Goal: Information Seeking & Learning: Compare options

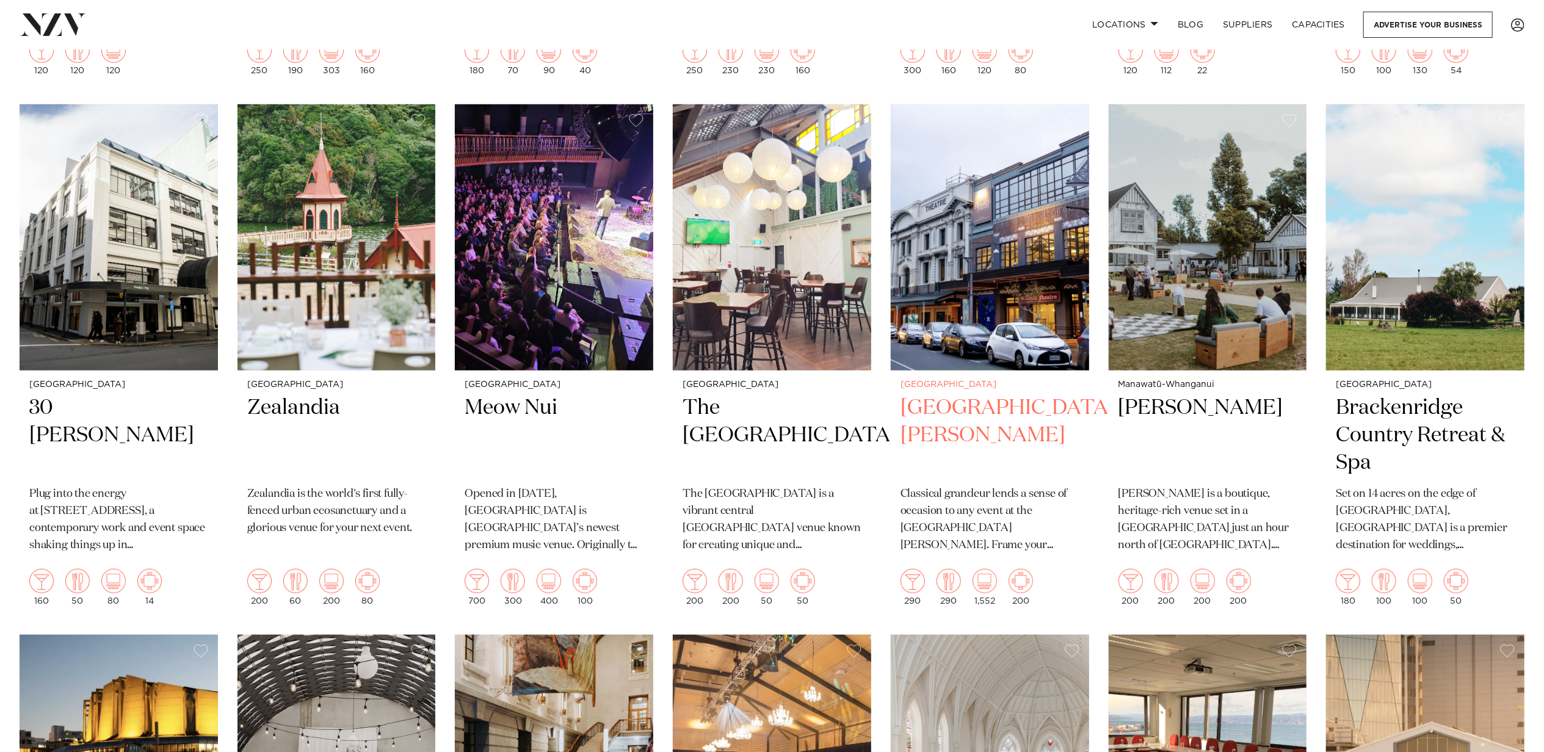
scroll to position [541, 0]
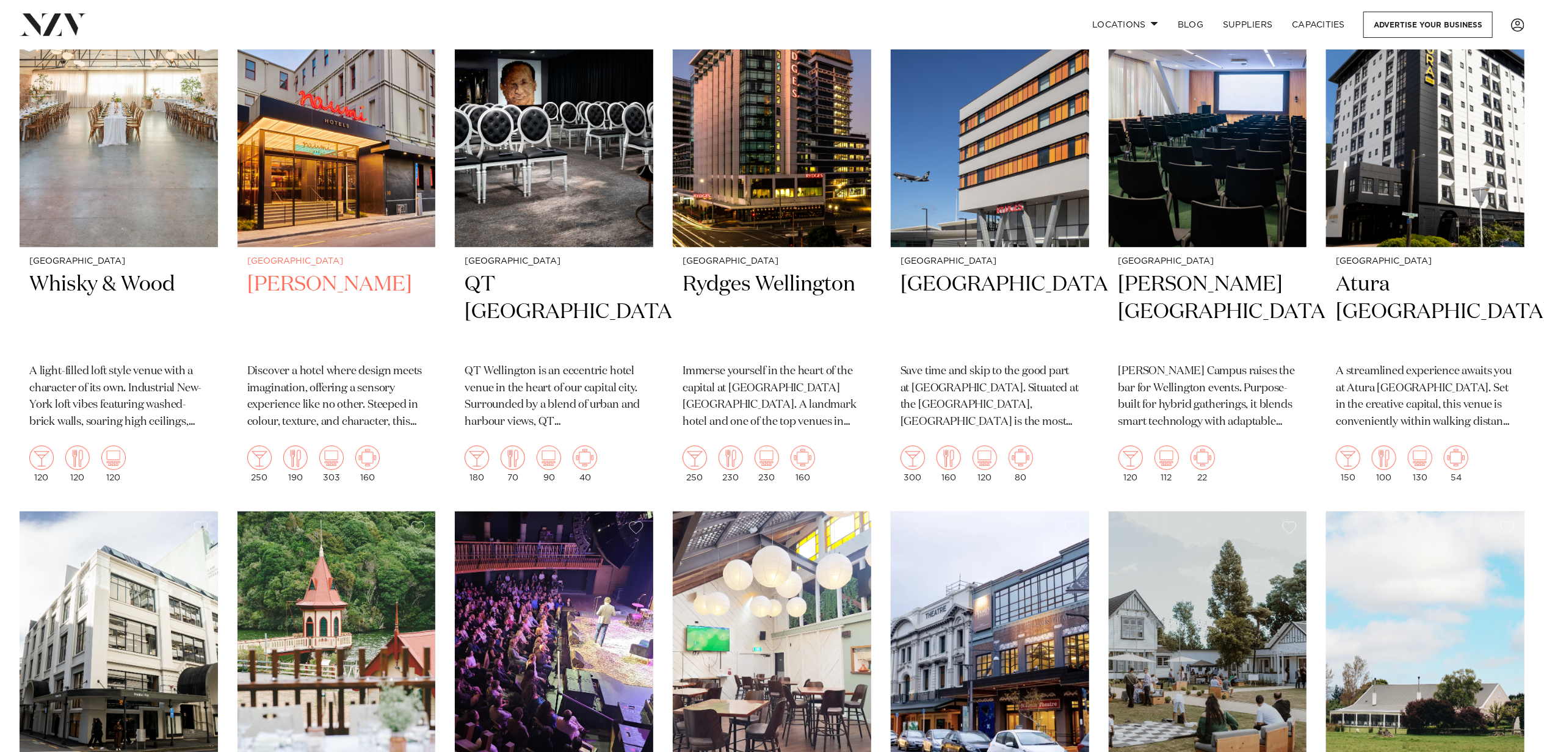
drag, startPoint x: 344, startPoint y: 281, endPoint x: 330, endPoint y: 320, distance: 41.7
drag, startPoint x: 330, startPoint y: 320, endPoint x: 289, endPoint y: 318, distance: 41.0
click at [289, 318] on h2 "[PERSON_NAME]" at bounding box center [336, 312] width 179 height 82
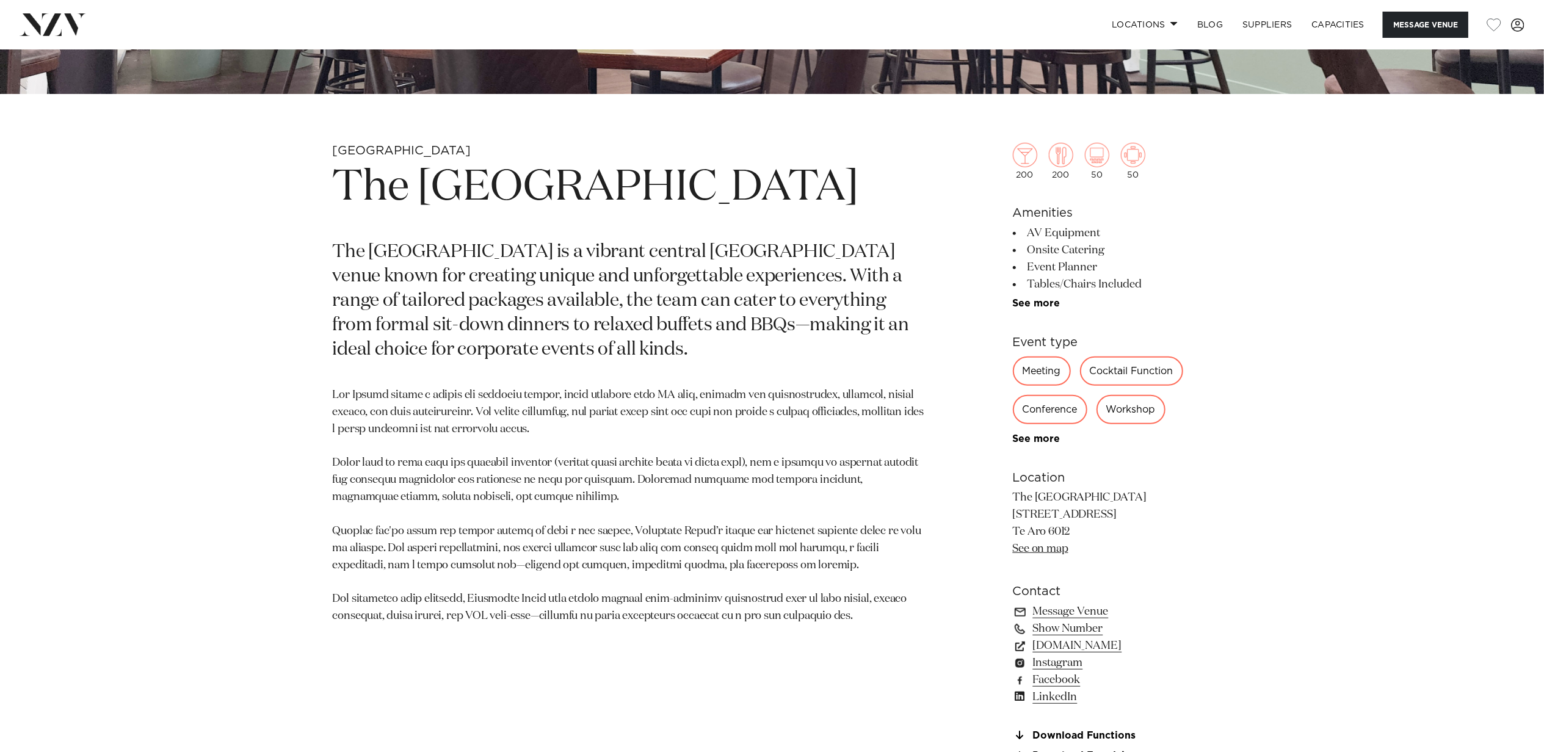
scroll to position [675, 0]
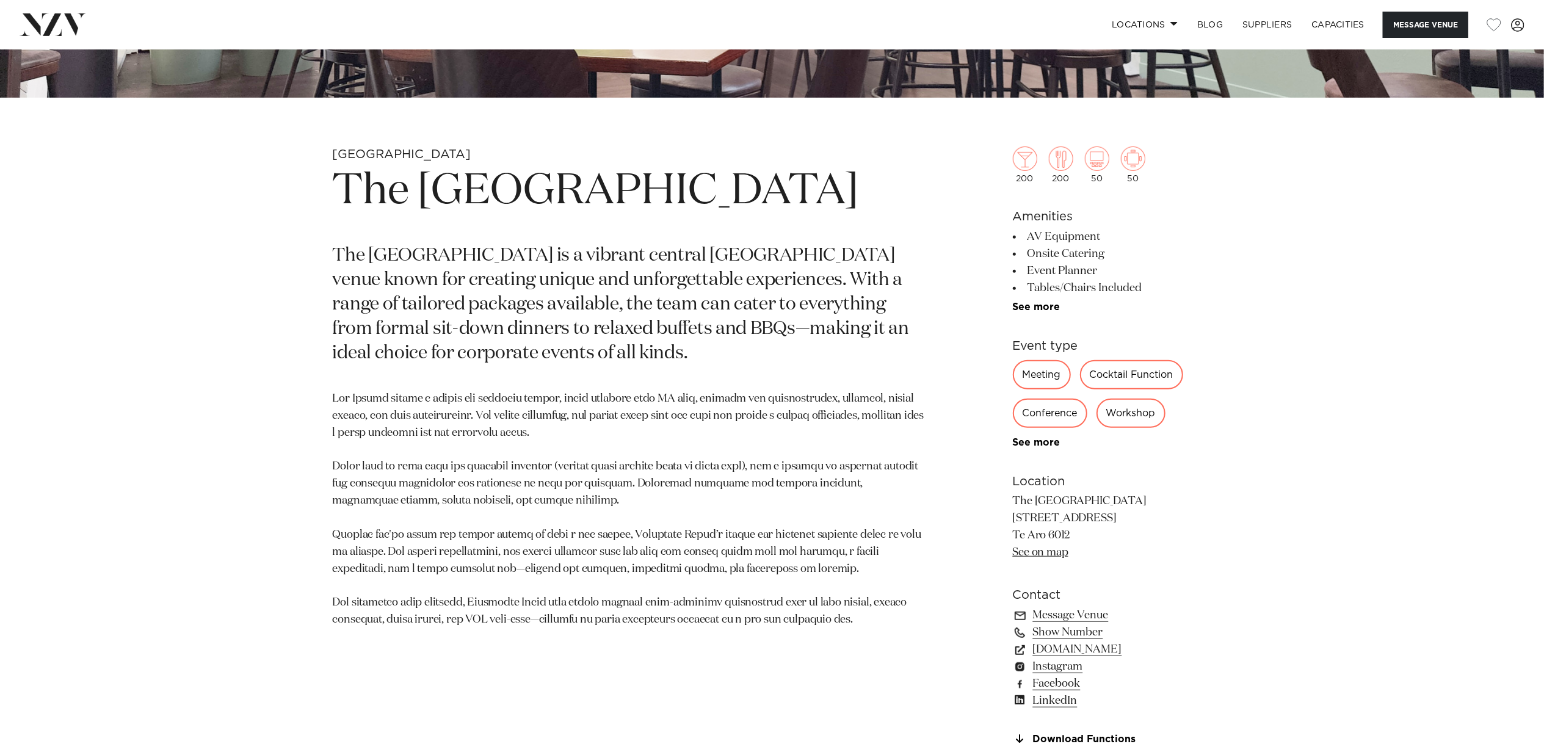
click at [1052, 413] on div "Conference" at bounding box center [1050, 413] width 74 height 29
click at [1046, 375] on div "Meeting" at bounding box center [1042, 374] width 58 height 29
click at [1050, 413] on div "Conference" at bounding box center [1050, 413] width 74 height 29
click at [1132, 401] on div "Workshop" at bounding box center [1130, 413] width 69 height 29
click at [1124, 379] on div "Cocktail Function" at bounding box center [1131, 374] width 103 height 29
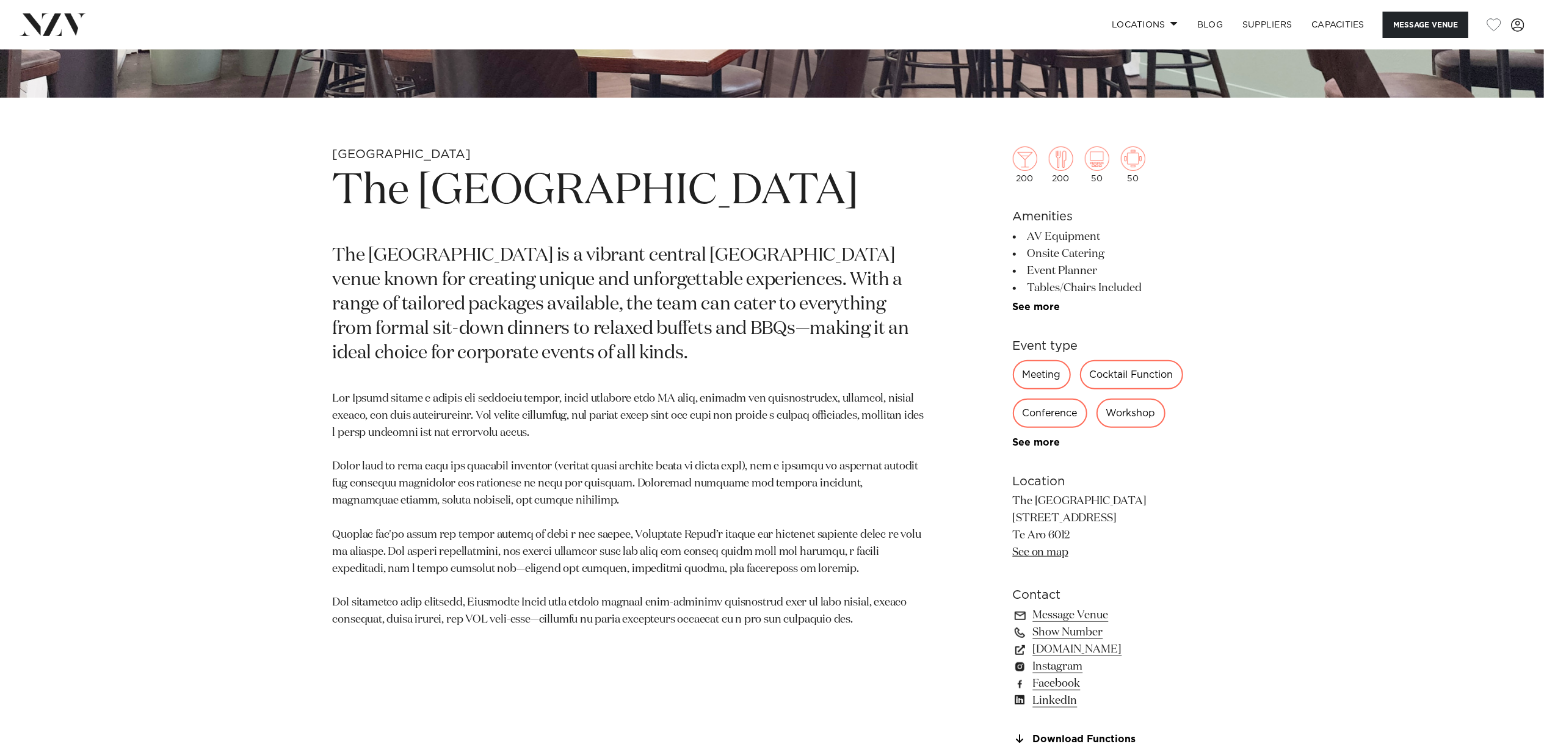
drag, startPoint x: 1124, startPoint y: 379, endPoint x: 1063, endPoint y: 409, distance: 68.0
click at [1063, 409] on div "Conference" at bounding box center [1050, 413] width 74 height 29
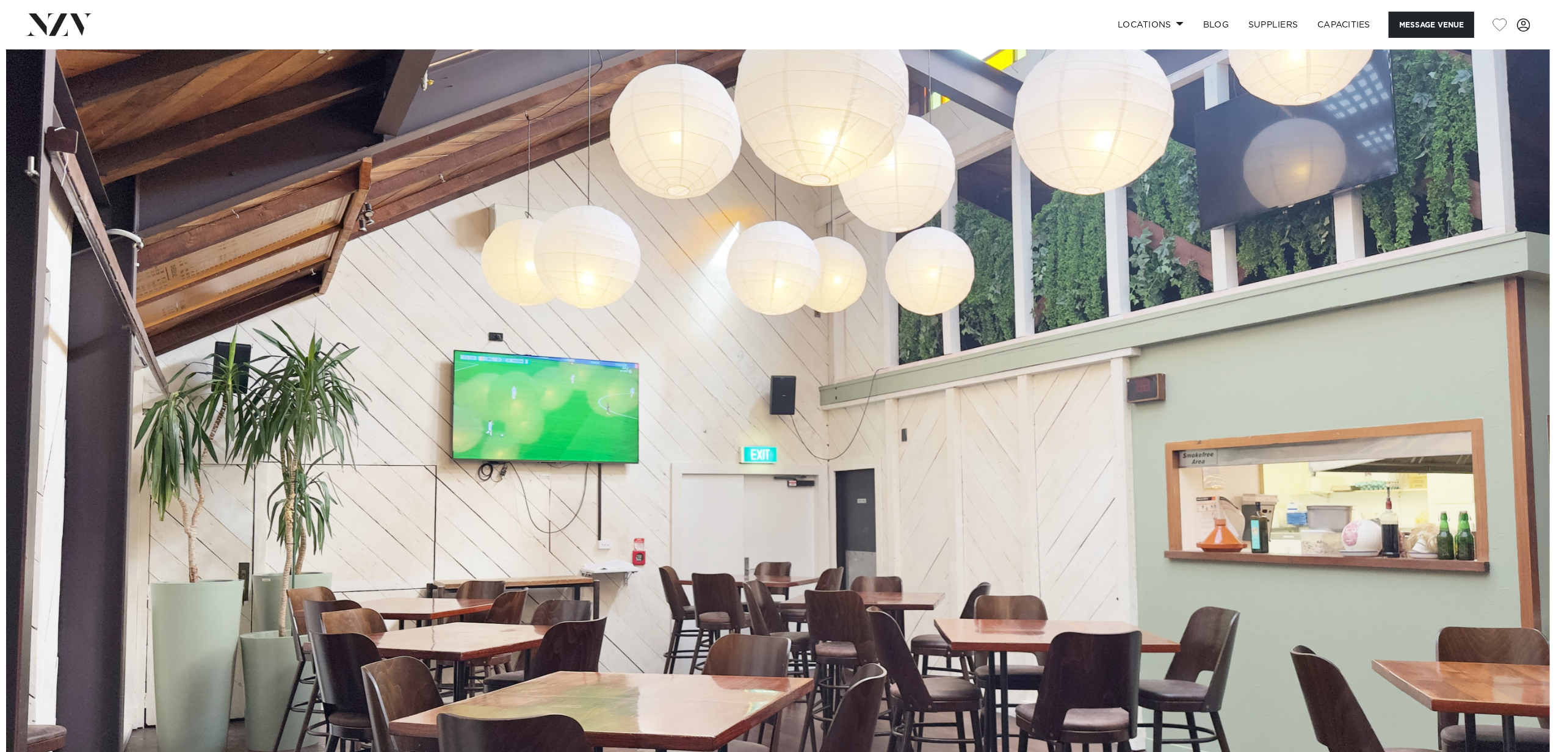
scroll to position [407, 0]
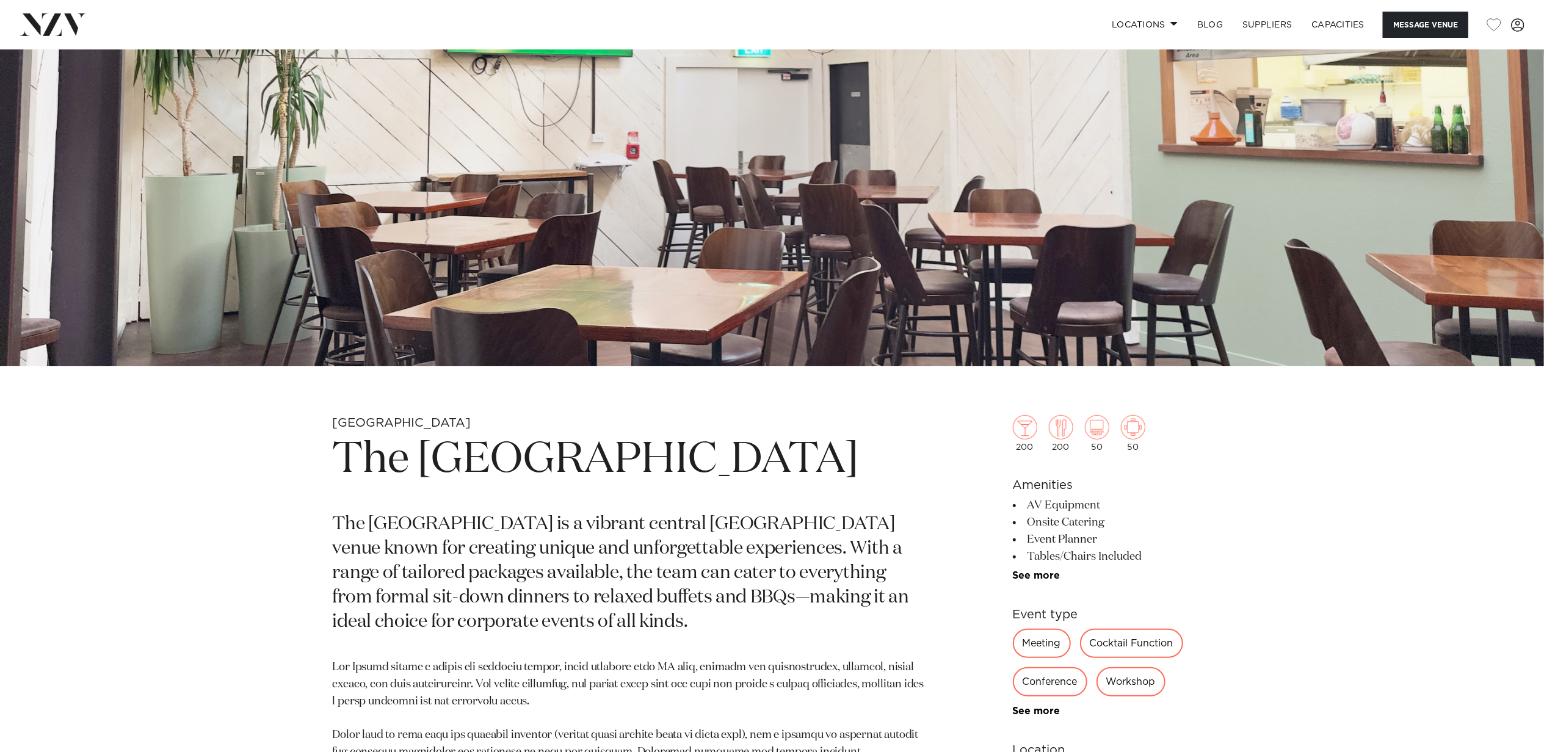
click at [952, 319] on img at bounding box center [772, 4] width 1544 height 723
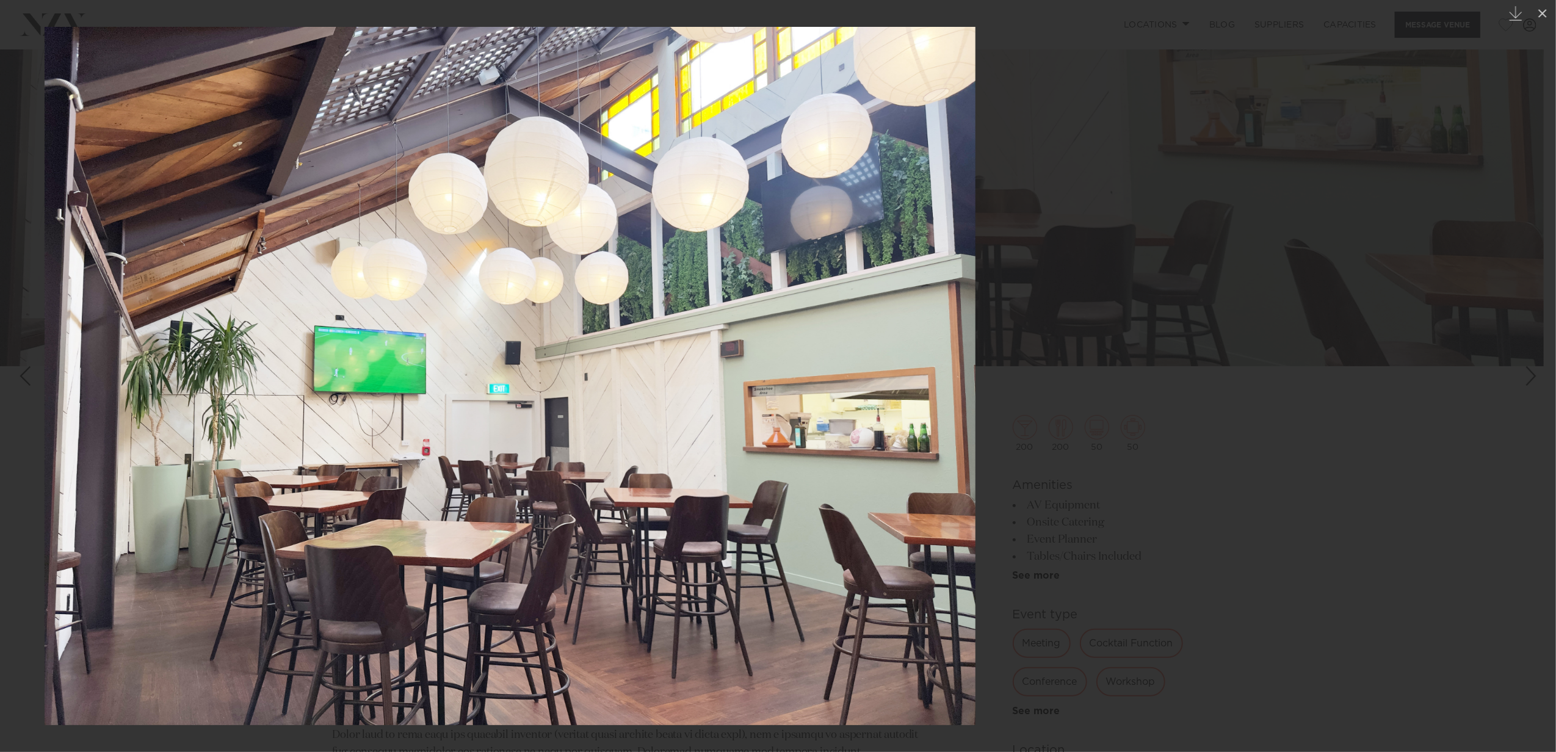
drag, startPoint x: 941, startPoint y: 604, endPoint x: 677, endPoint y: 657, distance: 269.5
click at [677, 626] on img at bounding box center [510, 376] width 931 height 698
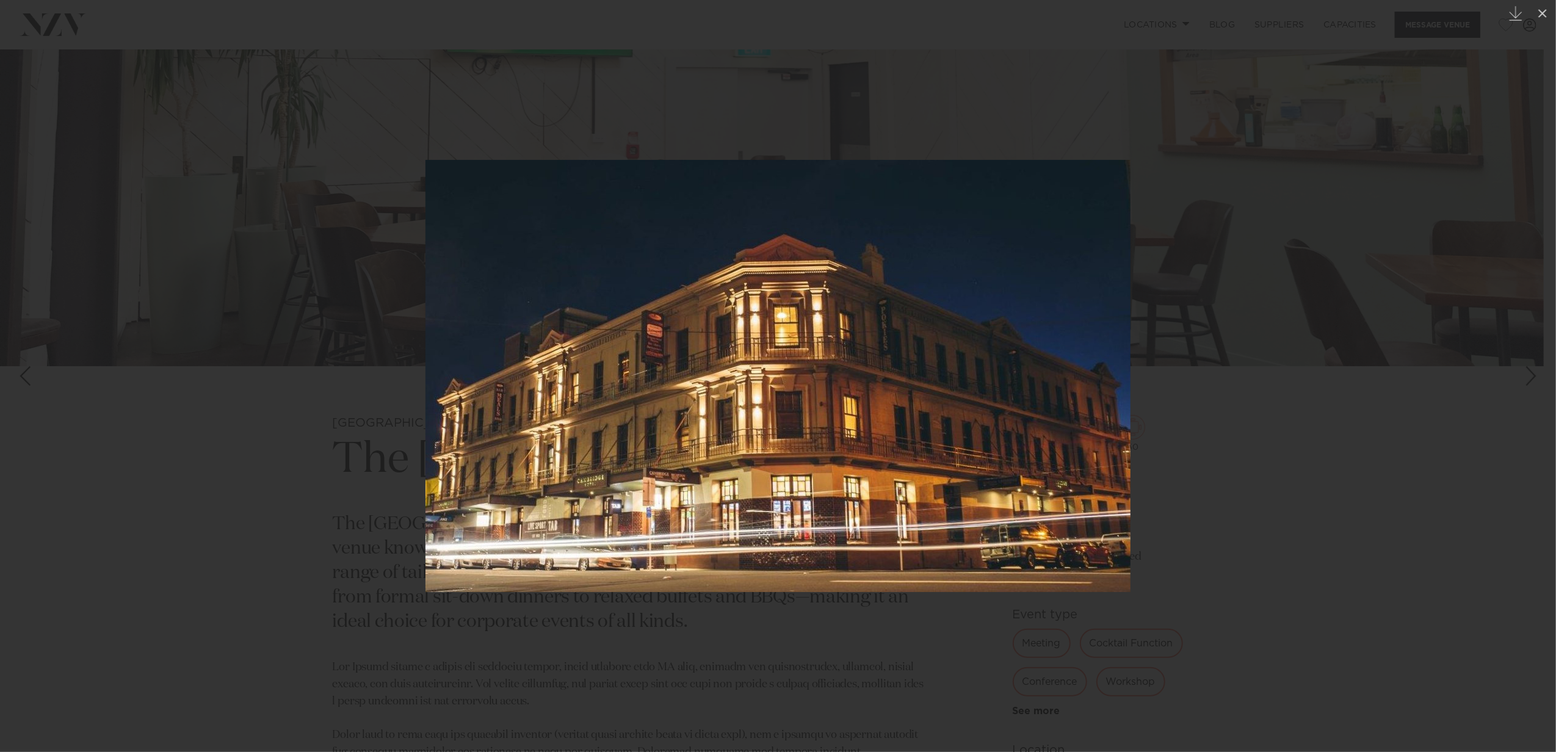
click at [966, 470] on img at bounding box center [777, 376] width 705 height 432
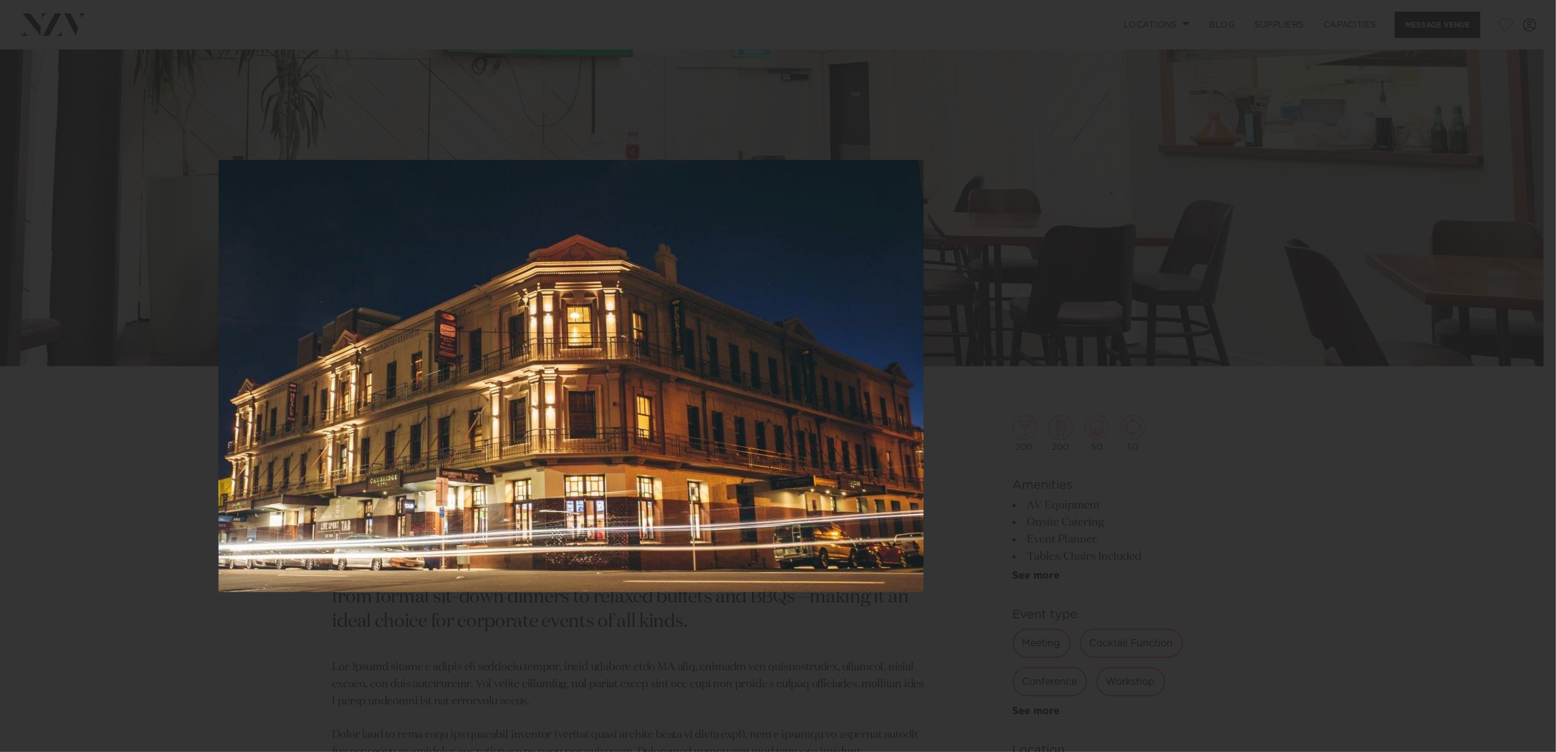
drag, startPoint x: 999, startPoint y: 470, endPoint x: 776, endPoint y: 408, distance: 231.3
click at [776, 408] on img at bounding box center [571, 376] width 705 height 432
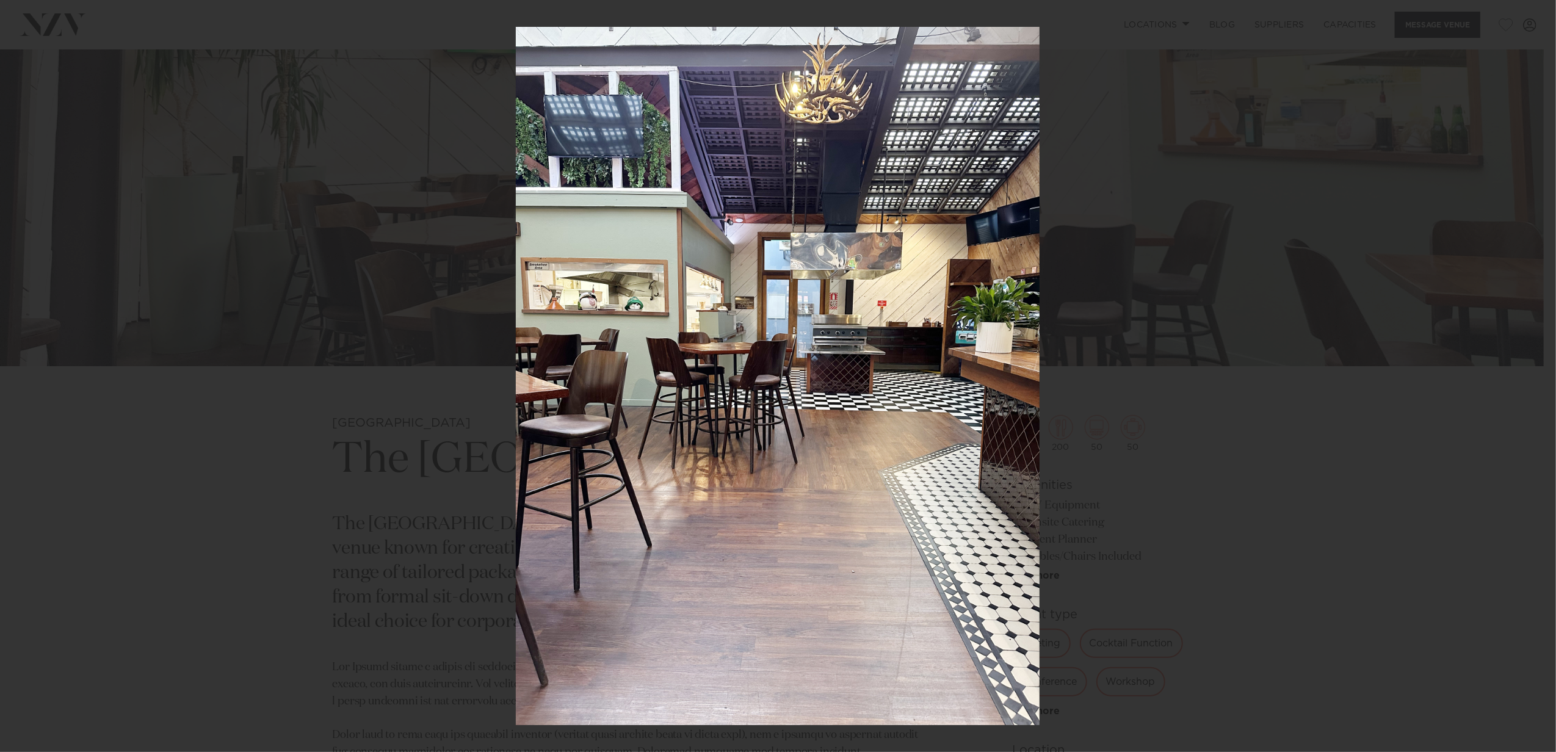
drag, startPoint x: 804, startPoint y: 411, endPoint x: 604, endPoint y: 388, distance: 201.5
click at [604, 388] on img at bounding box center [778, 376] width 524 height 698
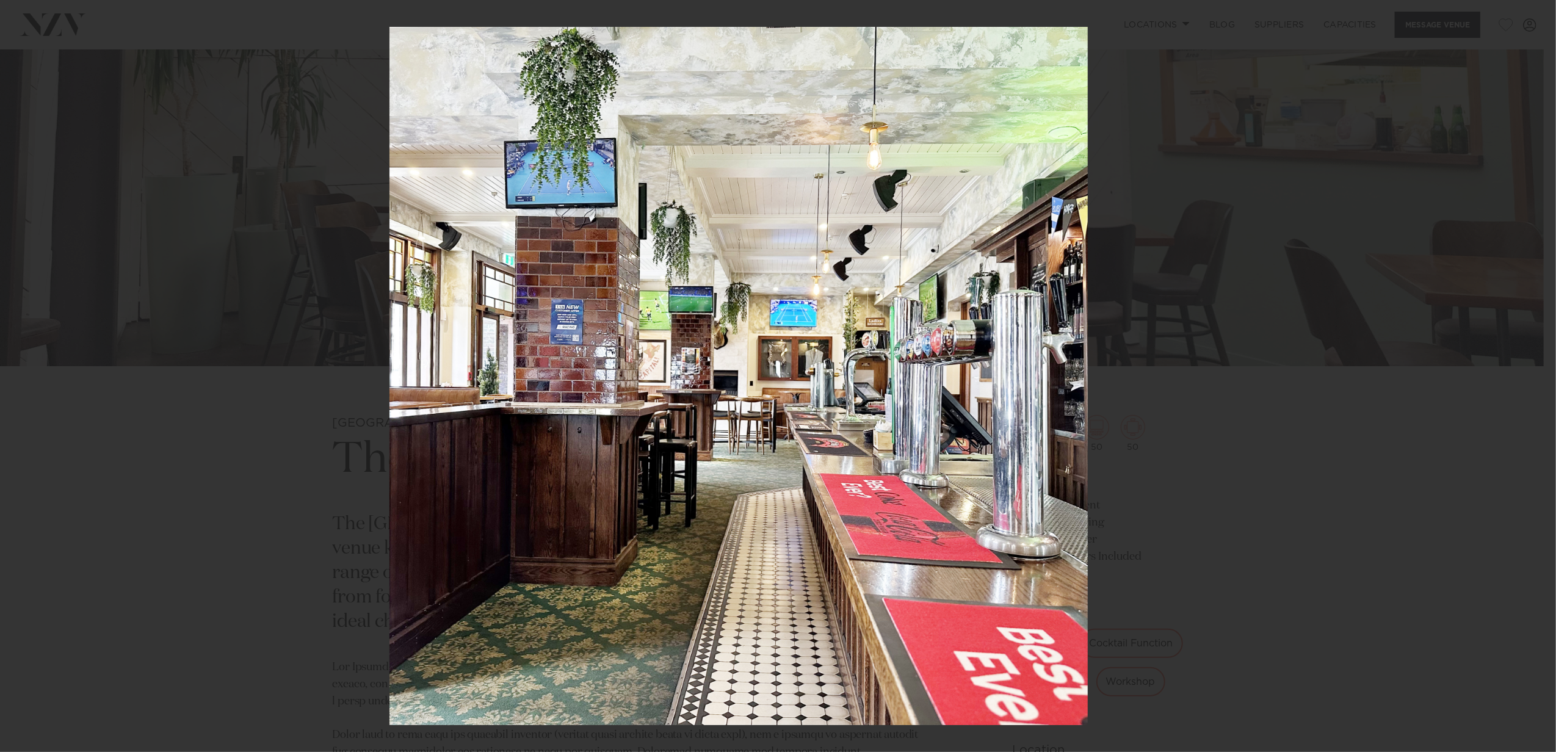
drag, startPoint x: 707, startPoint y: 399, endPoint x: 369, endPoint y: 283, distance: 357.5
click at [389, 289] on img at bounding box center [738, 376] width 698 height 698
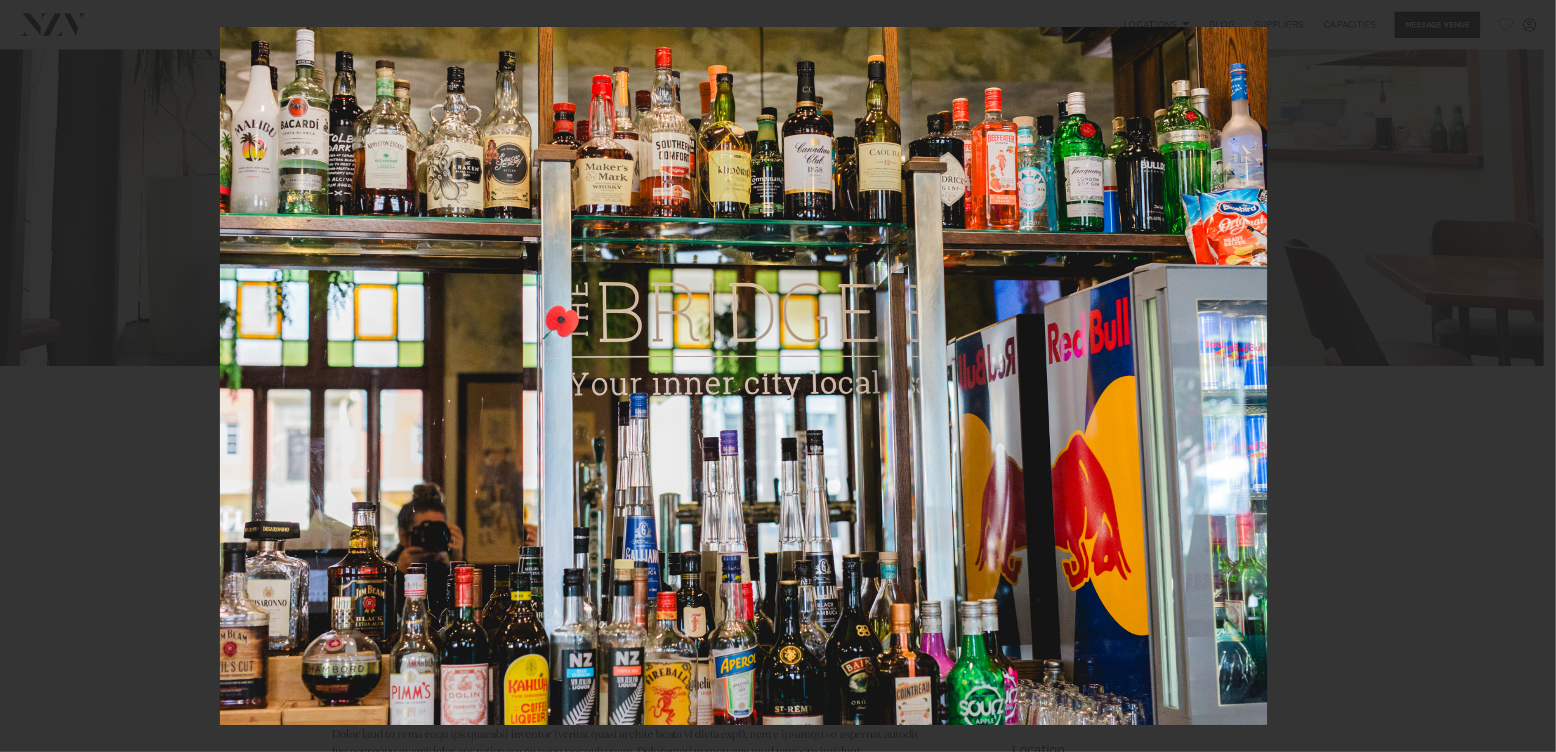
drag, startPoint x: 519, startPoint y: 330, endPoint x: 289, endPoint y: 277, distance: 235.7
click at [291, 277] on img at bounding box center [743, 376] width 1047 height 698
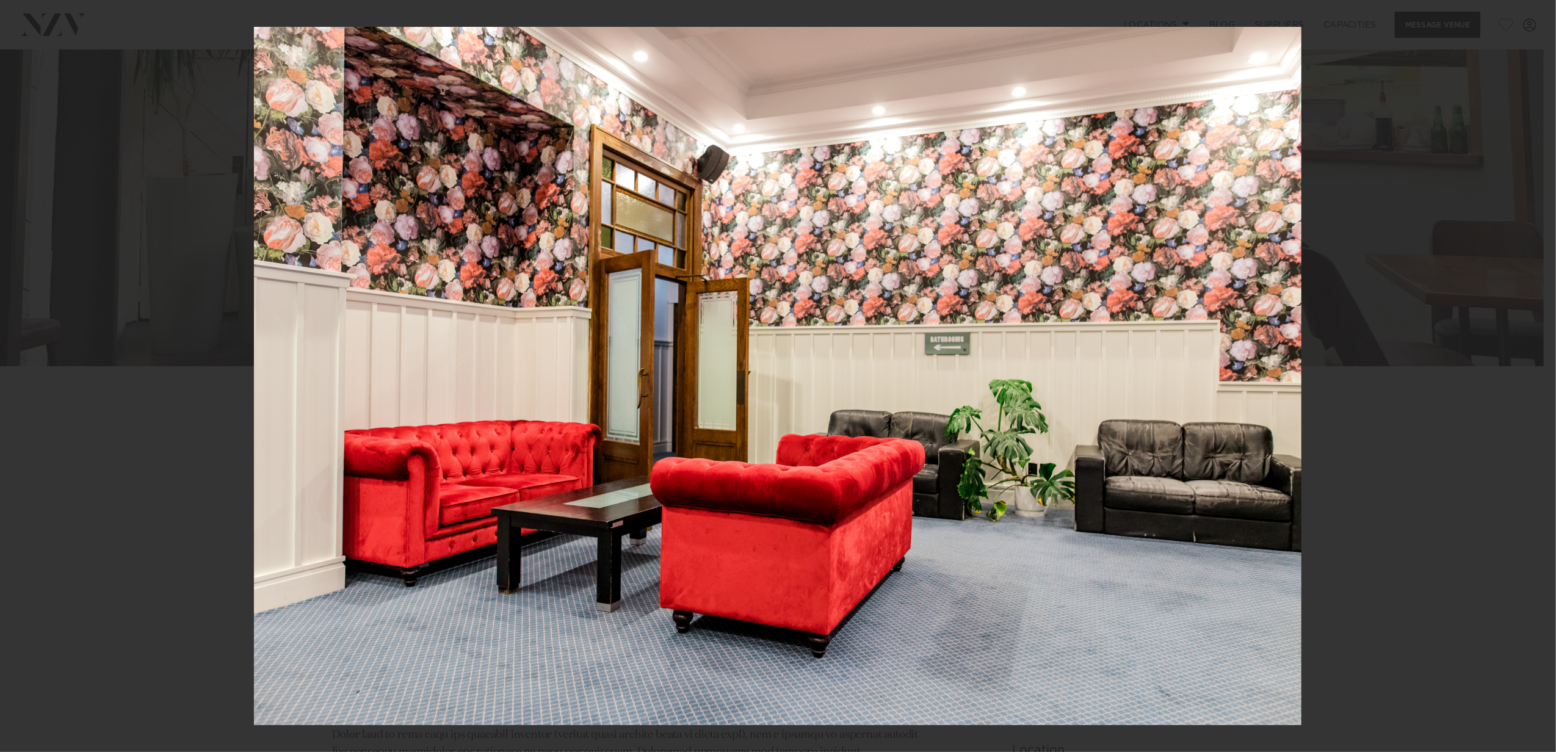
drag, startPoint x: 860, startPoint y: 376, endPoint x: 553, endPoint y: 296, distance: 317.3
click at [553, 296] on img at bounding box center [777, 376] width 1047 height 698
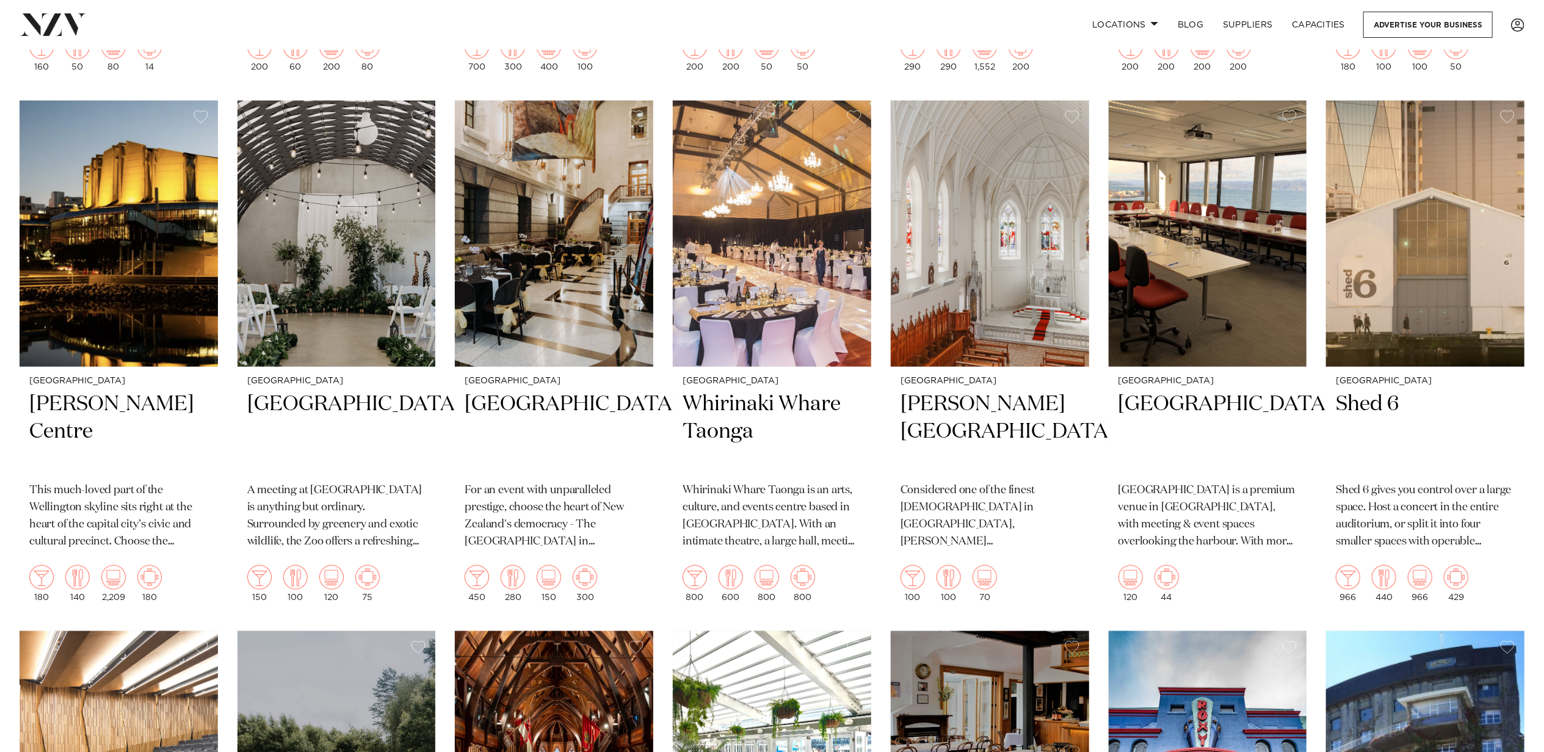
scroll to position [1533, 0]
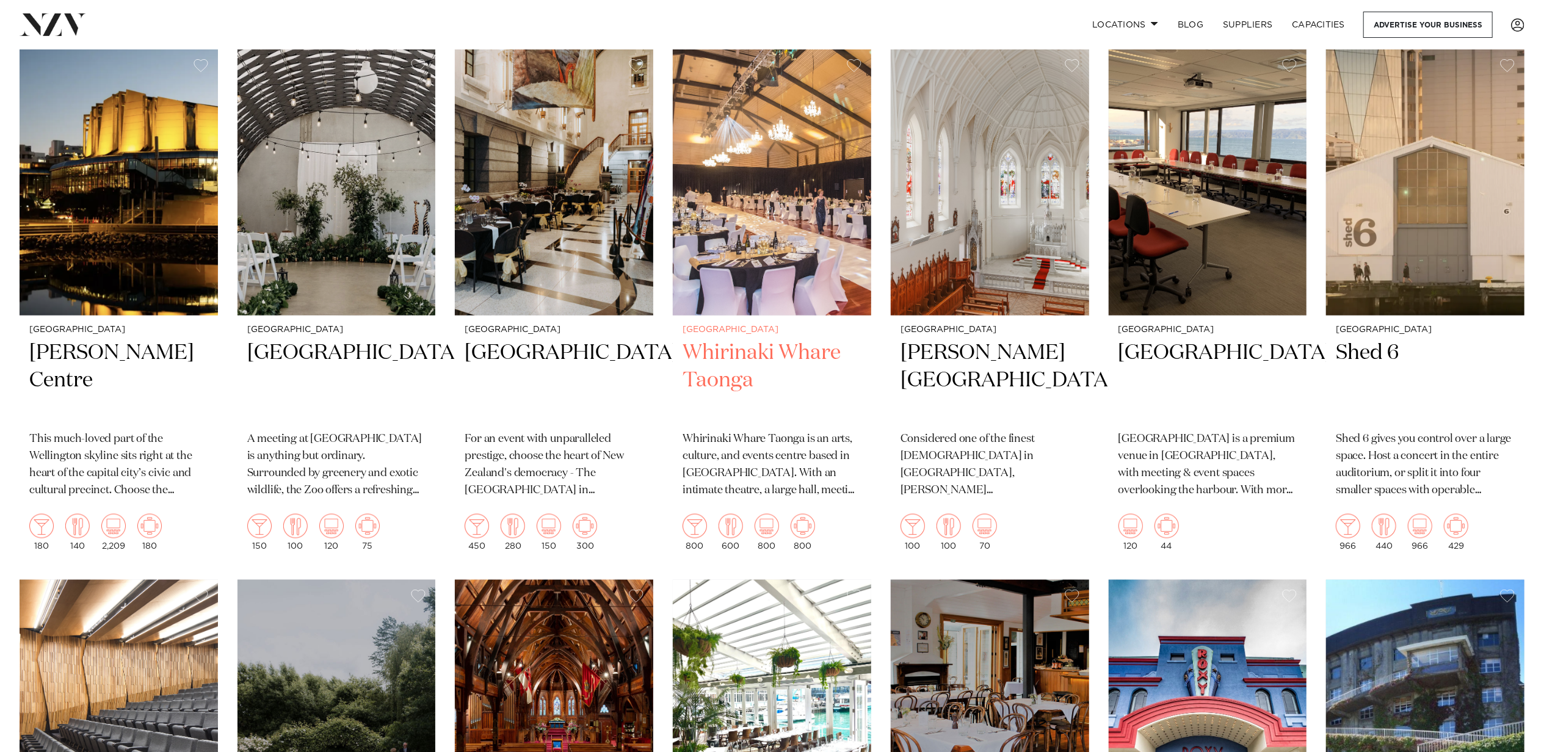
click at [734, 350] on h2 "Whirinaki Whare Taonga" at bounding box center [771, 380] width 179 height 82
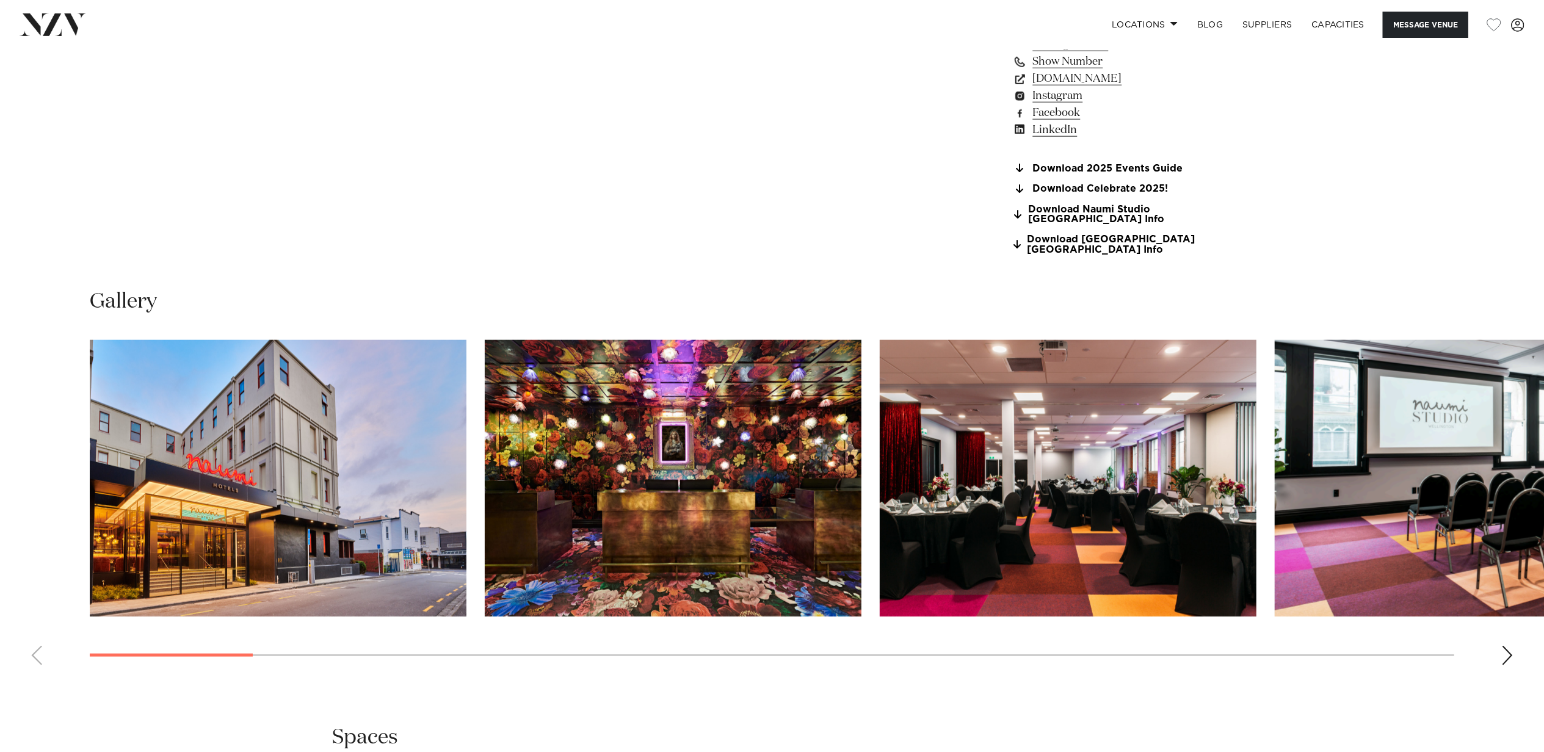
scroll to position [1266, 0]
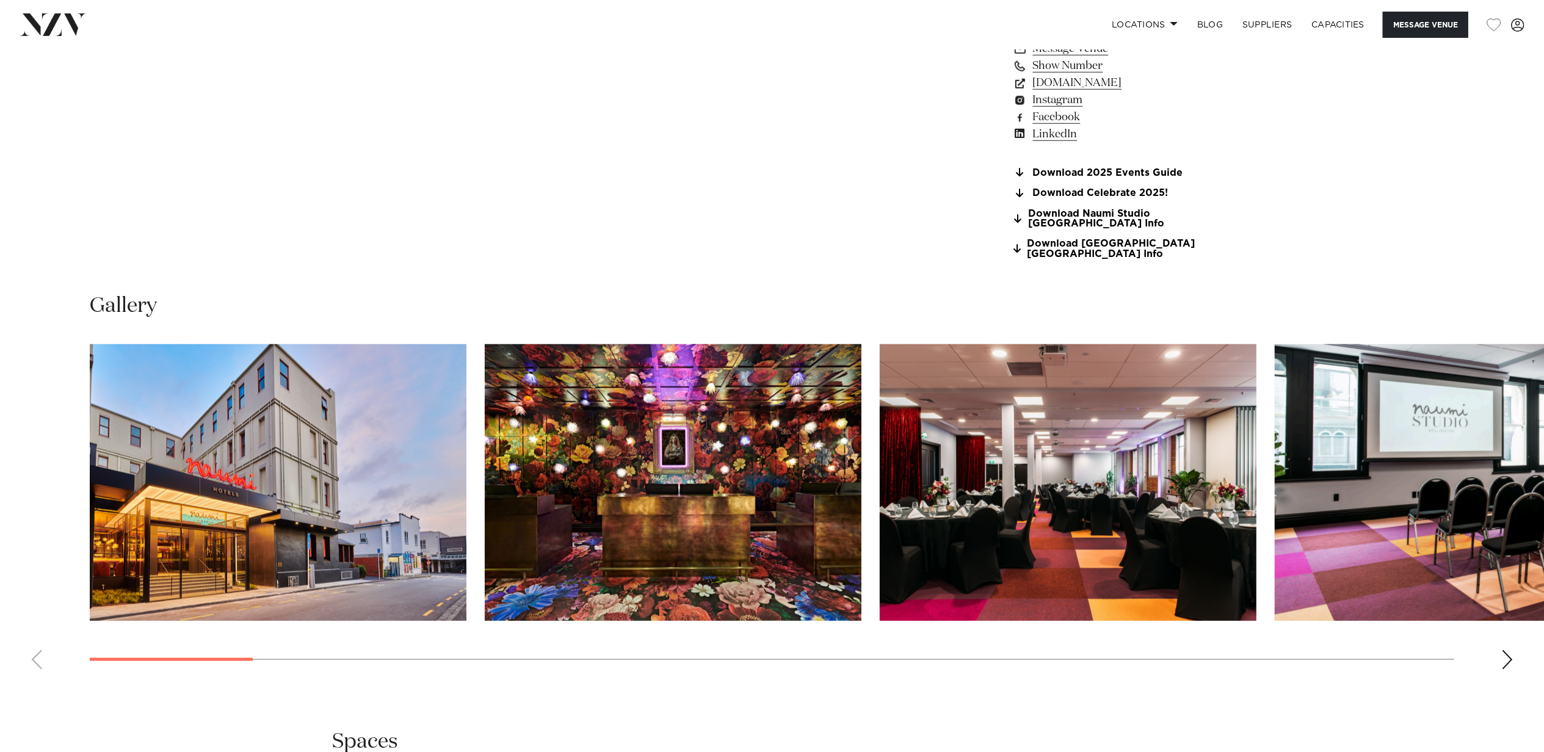
click at [1060, 487] on img "3 / 29" at bounding box center [1068, 482] width 377 height 277
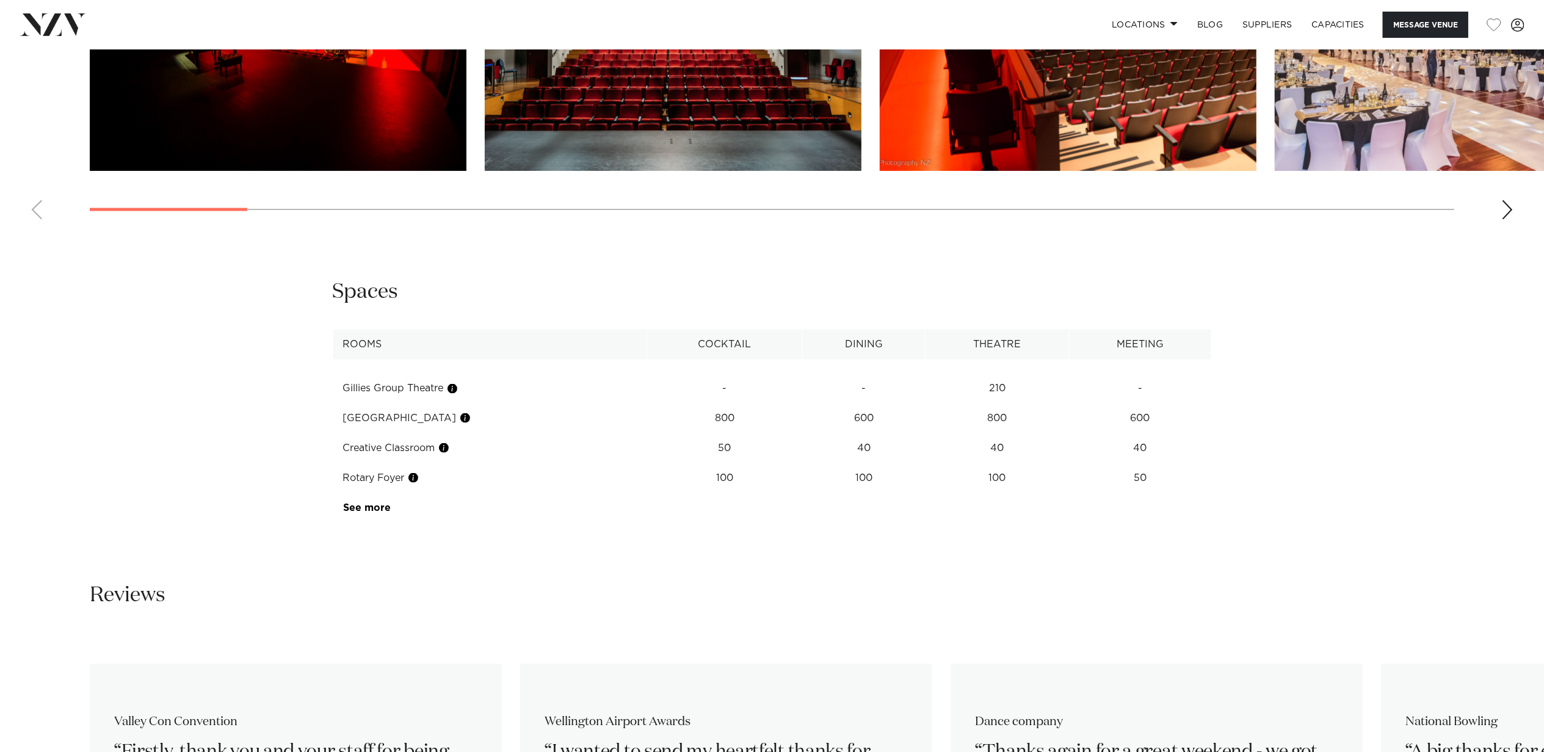
scroll to position [1221, 0]
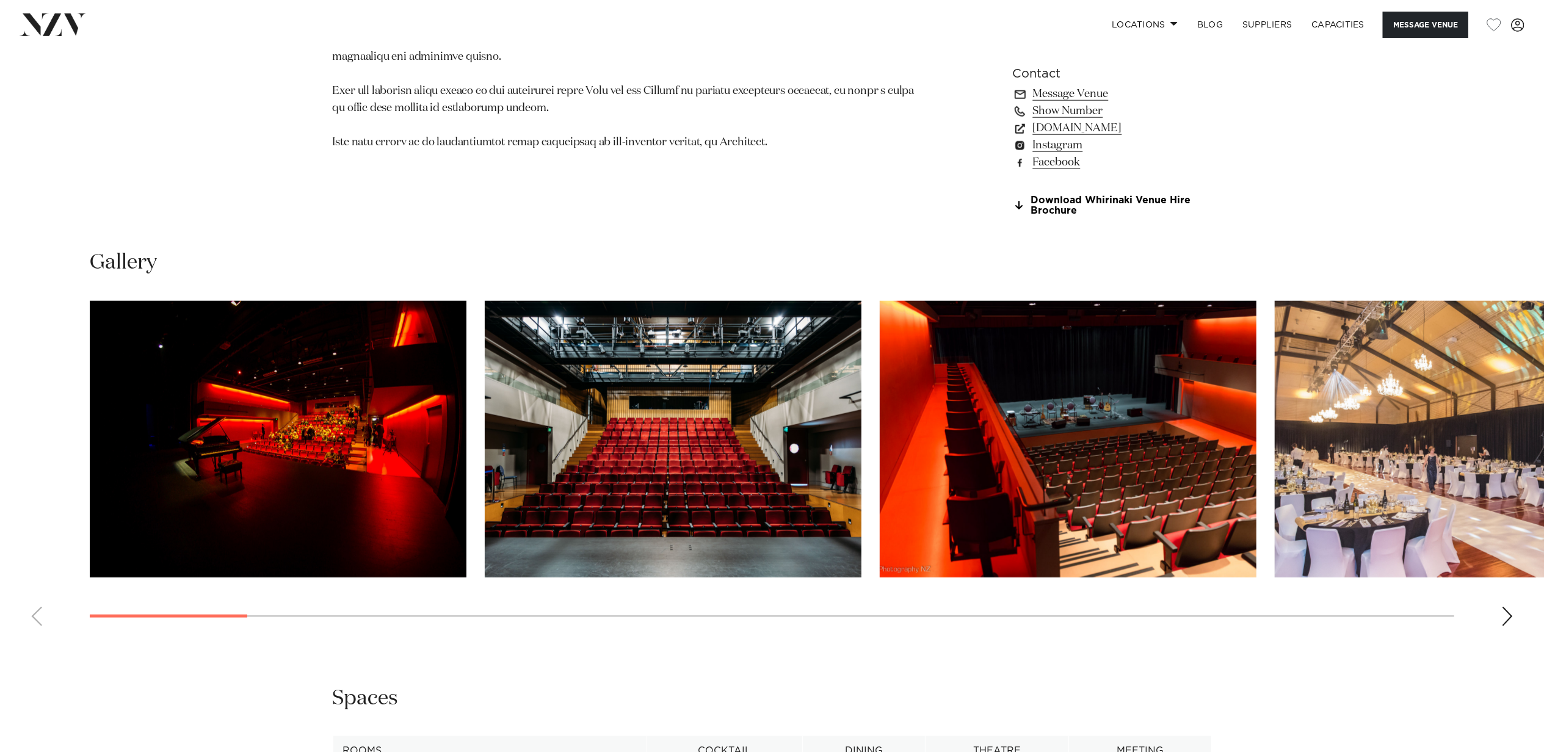
click at [1406, 506] on img "4 / 30" at bounding box center [1462, 439] width 377 height 277
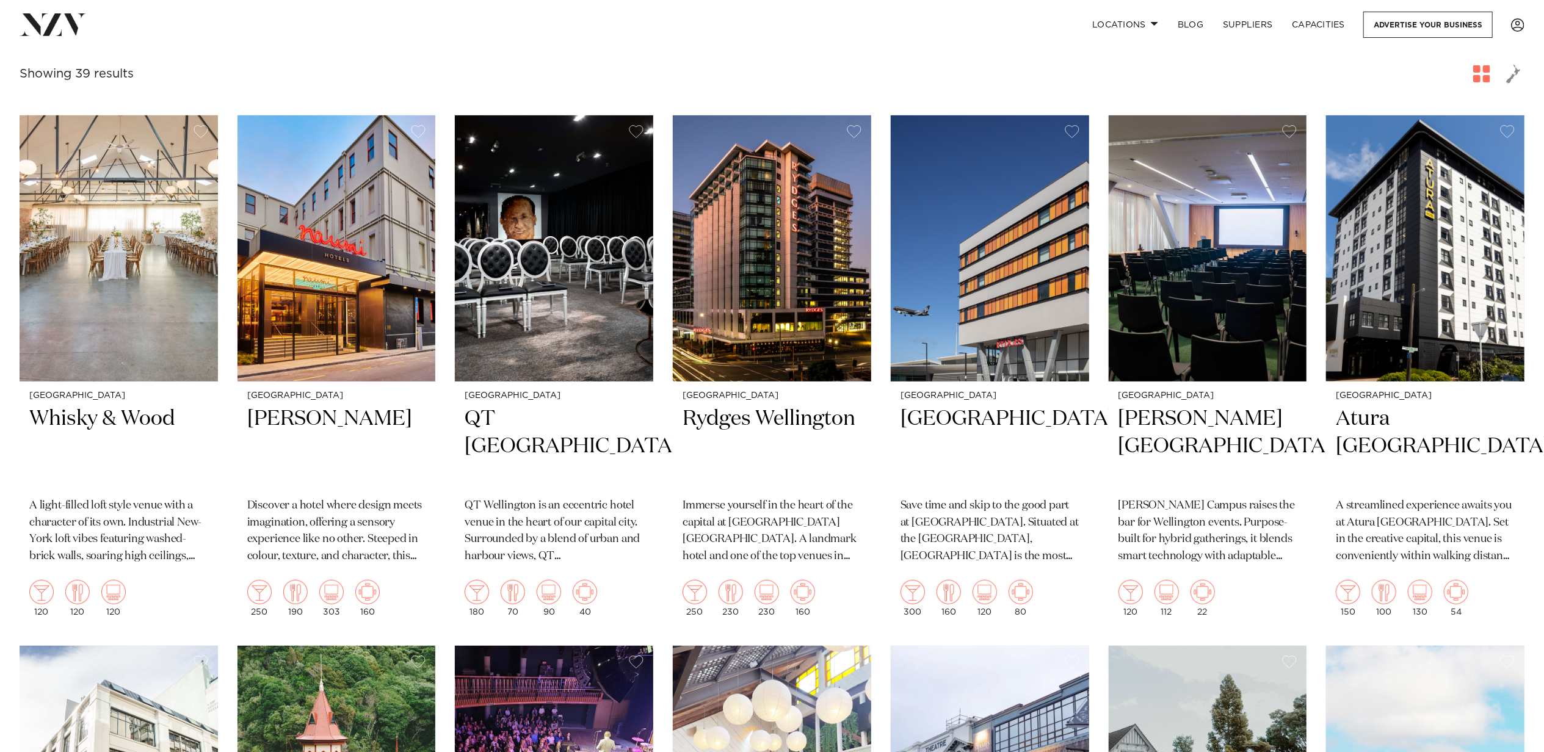
scroll to position [814, 0]
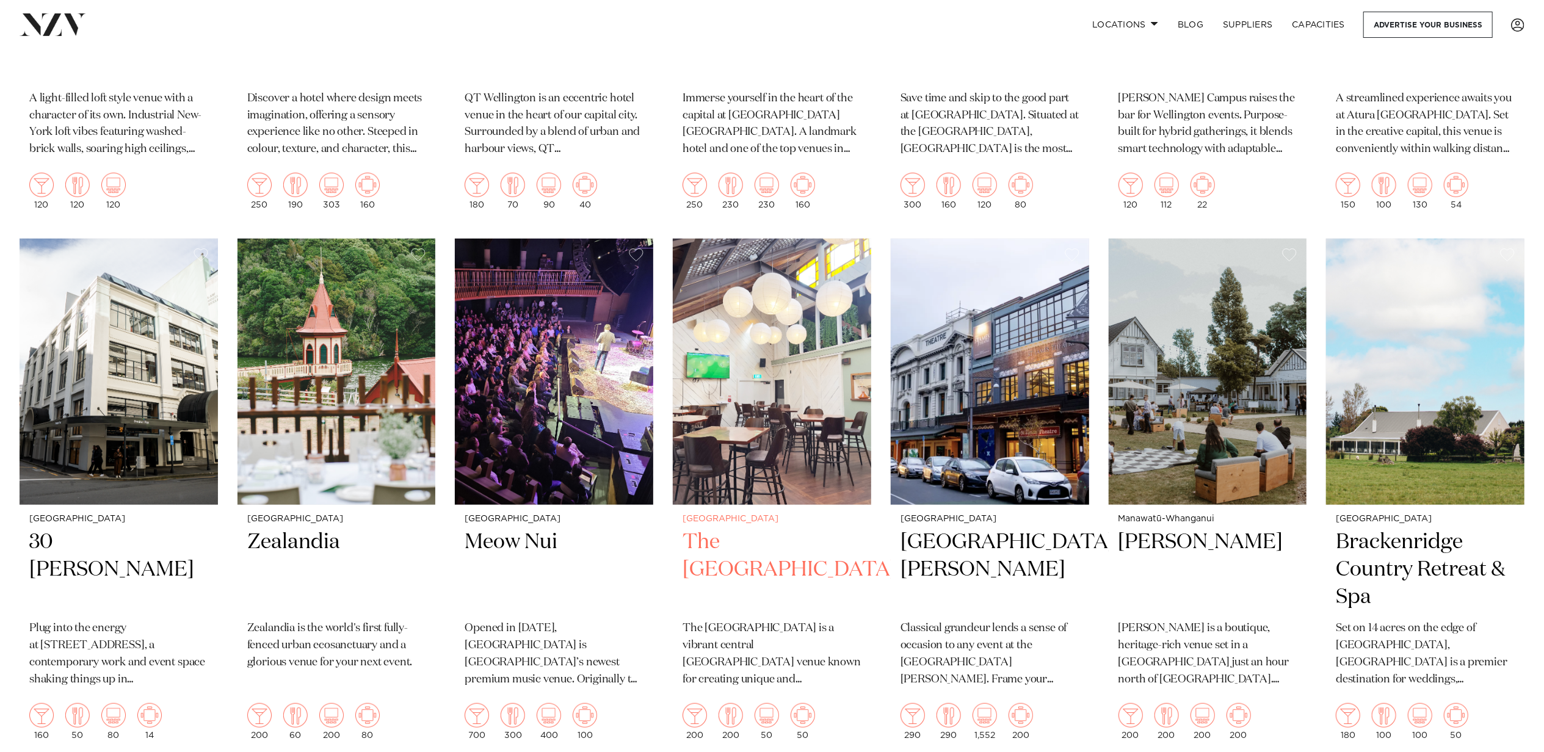
click at [745, 542] on h2 "The [GEOGRAPHIC_DATA]" at bounding box center [771, 570] width 179 height 82
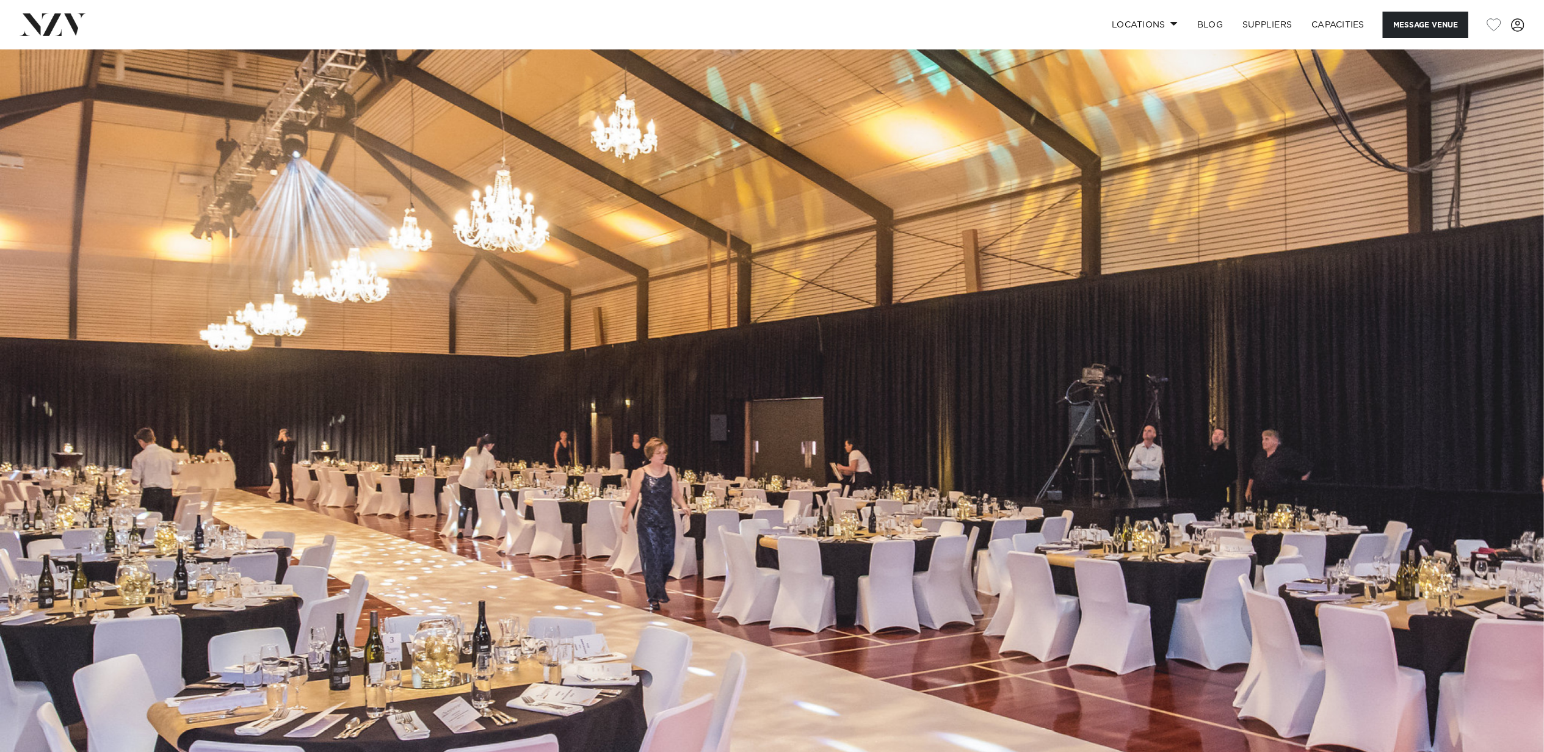
scroll to position [814, 0]
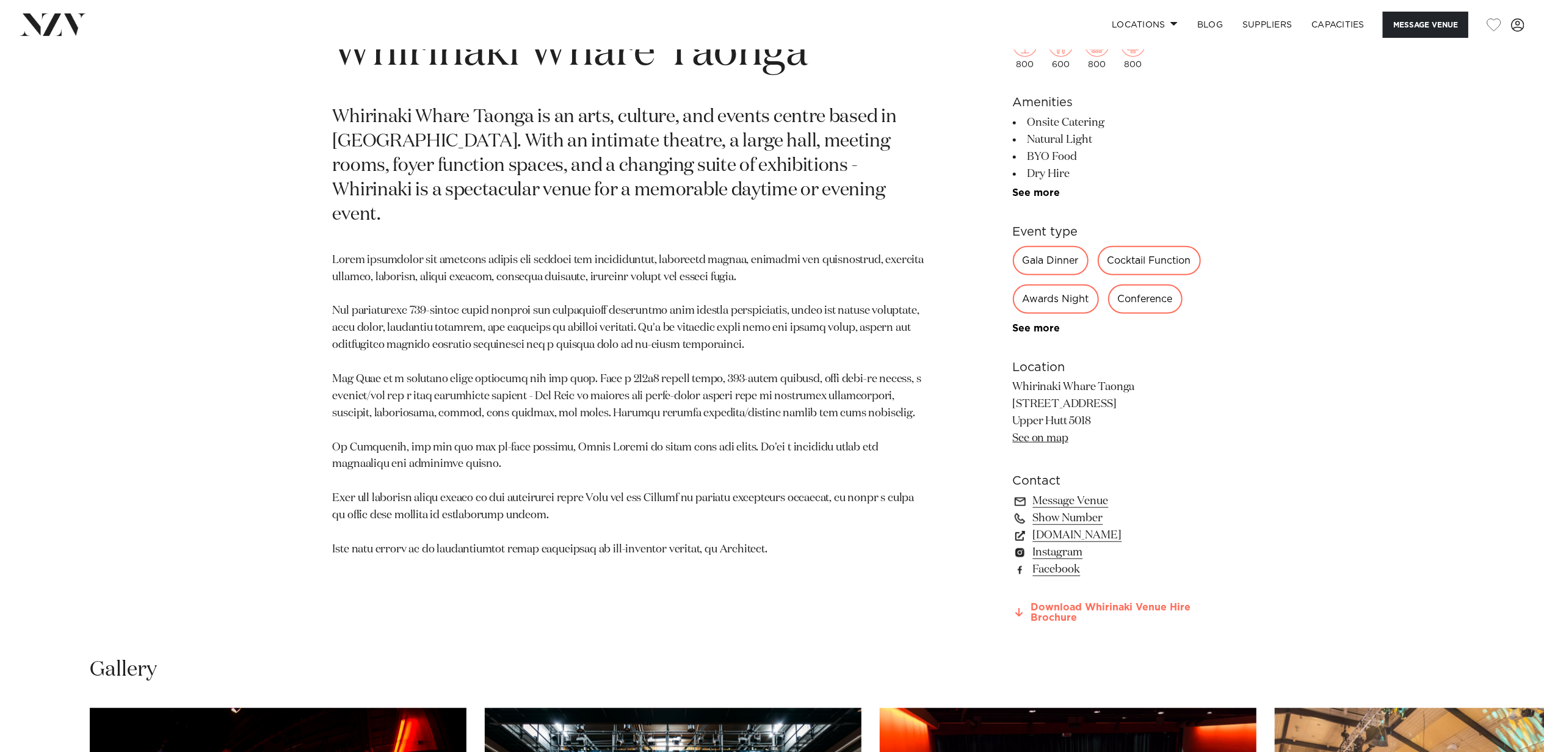
click at [1168, 607] on link "Download Whirinaki Venue Hire Brochure" at bounding box center [1112, 612] width 199 height 21
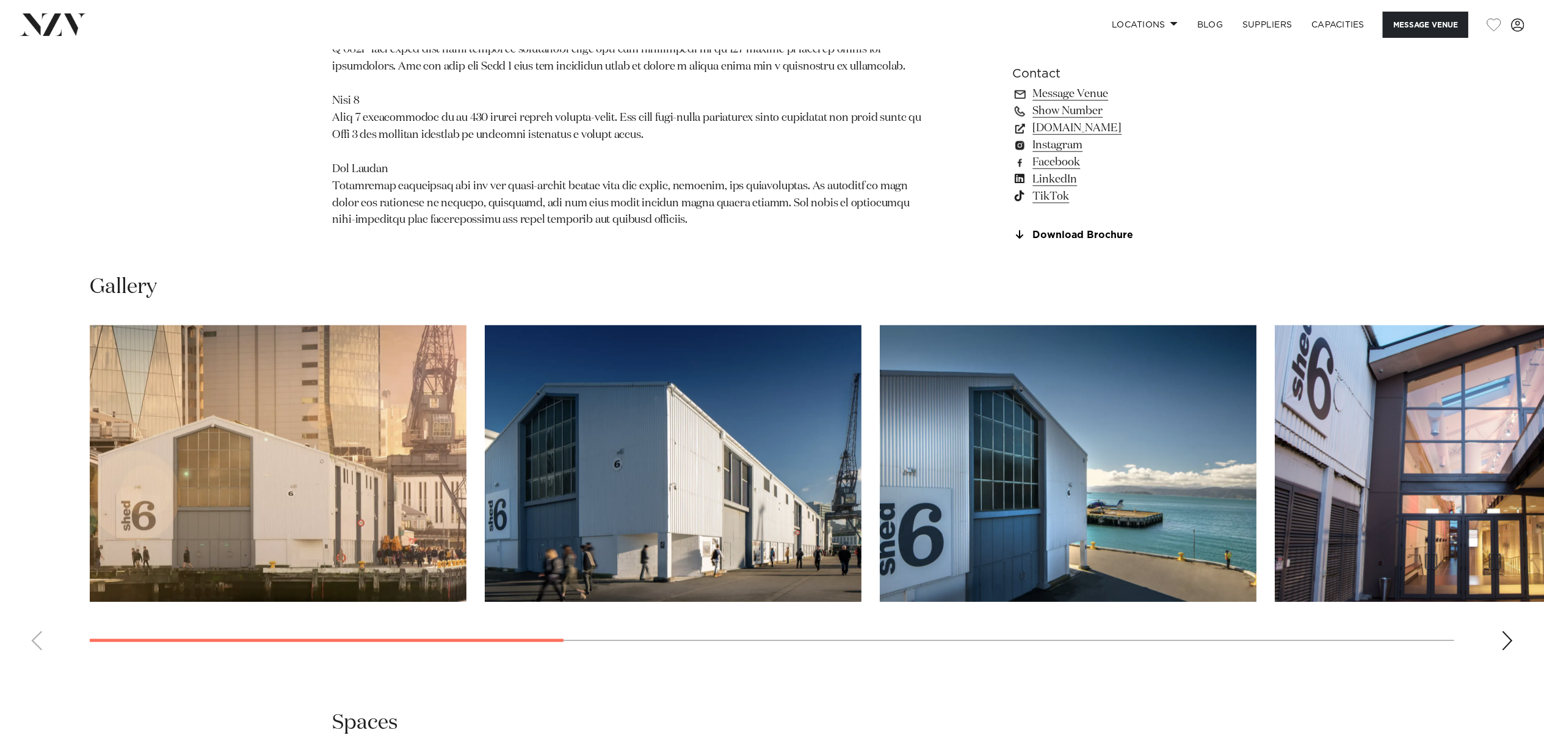
scroll to position [1627, 0]
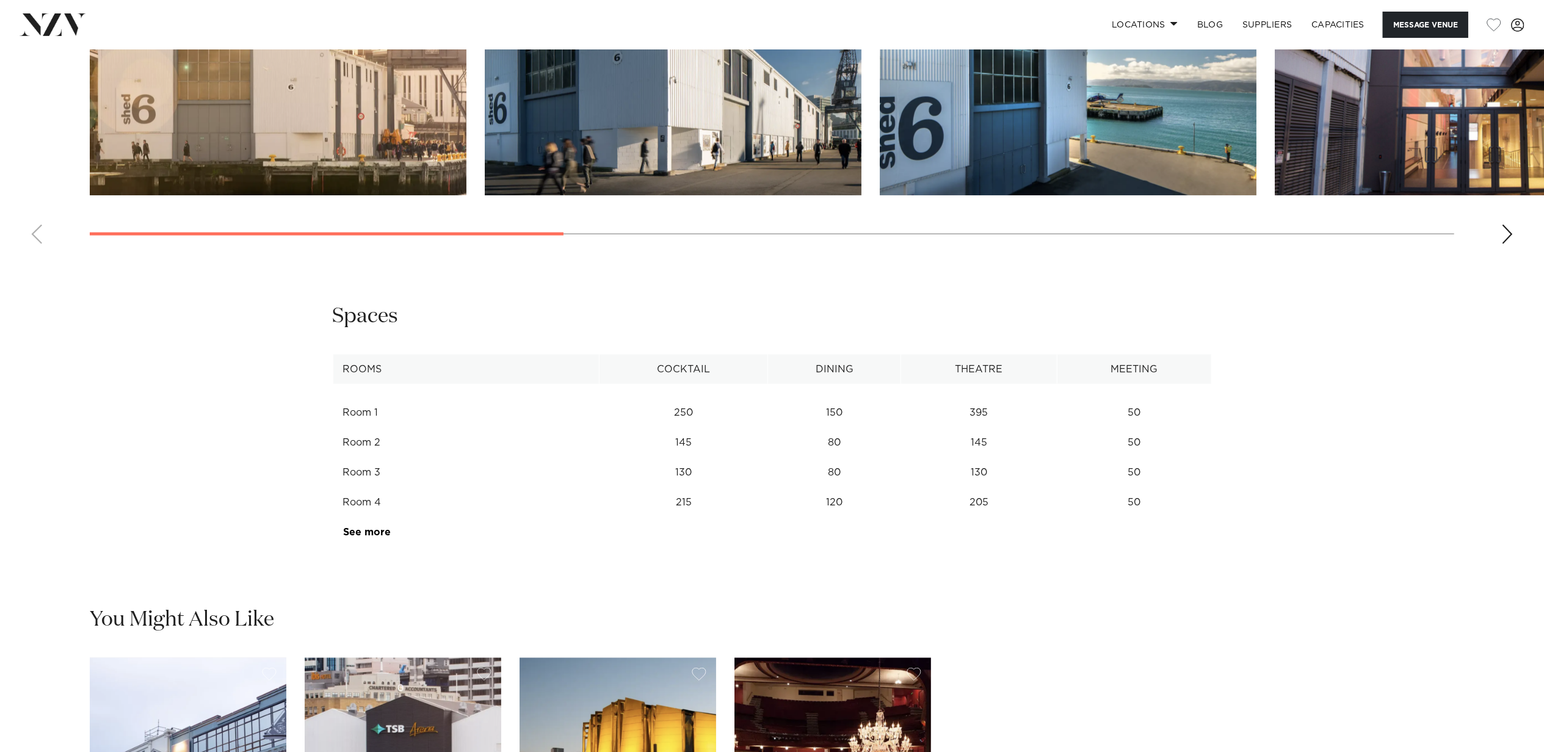
click at [730, 162] on img "2 / 10" at bounding box center [673, 57] width 377 height 277
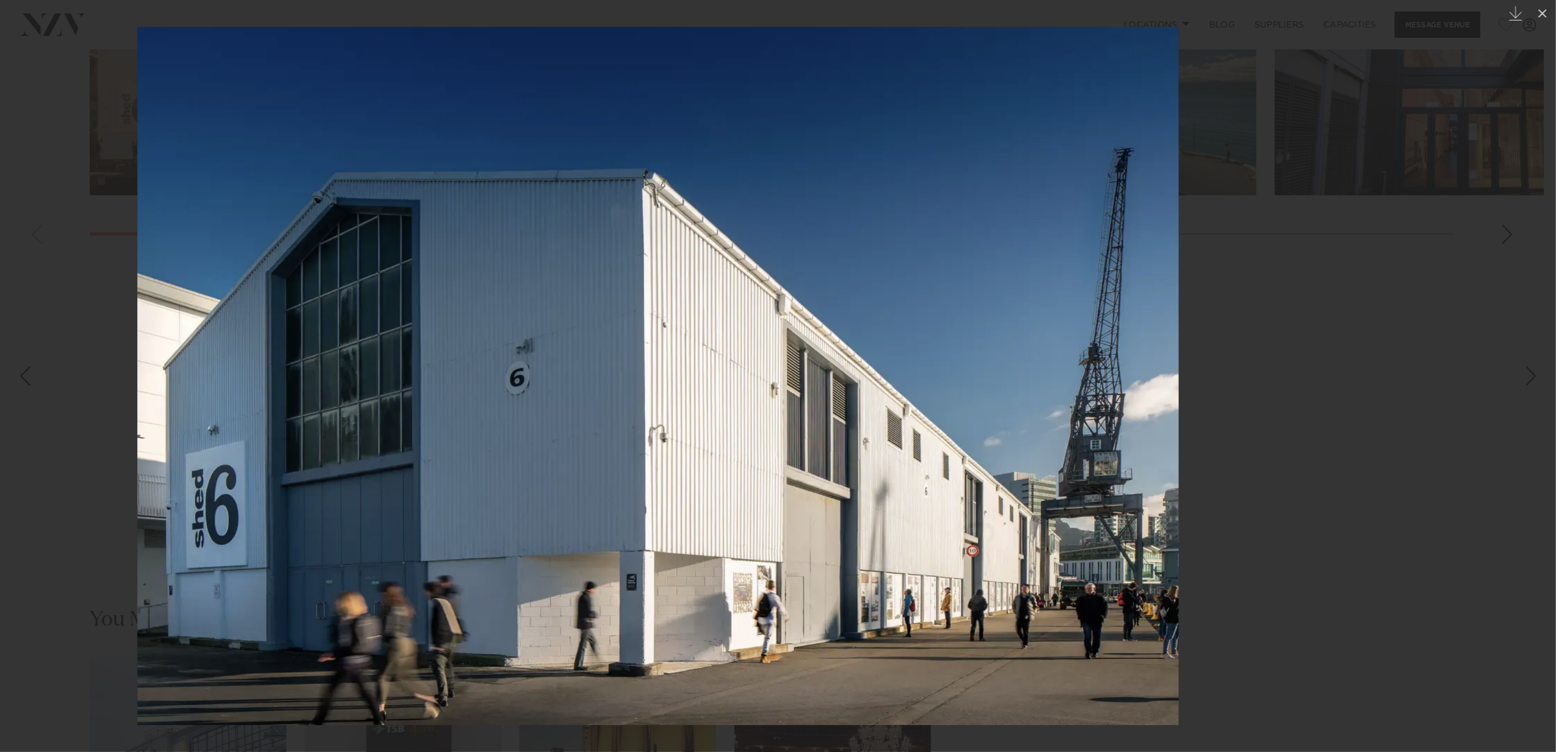
drag, startPoint x: 869, startPoint y: 498, endPoint x: 660, endPoint y: 482, distance: 210.0
click at [660, 482] on img at bounding box center [657, 376] width 1041 height 698
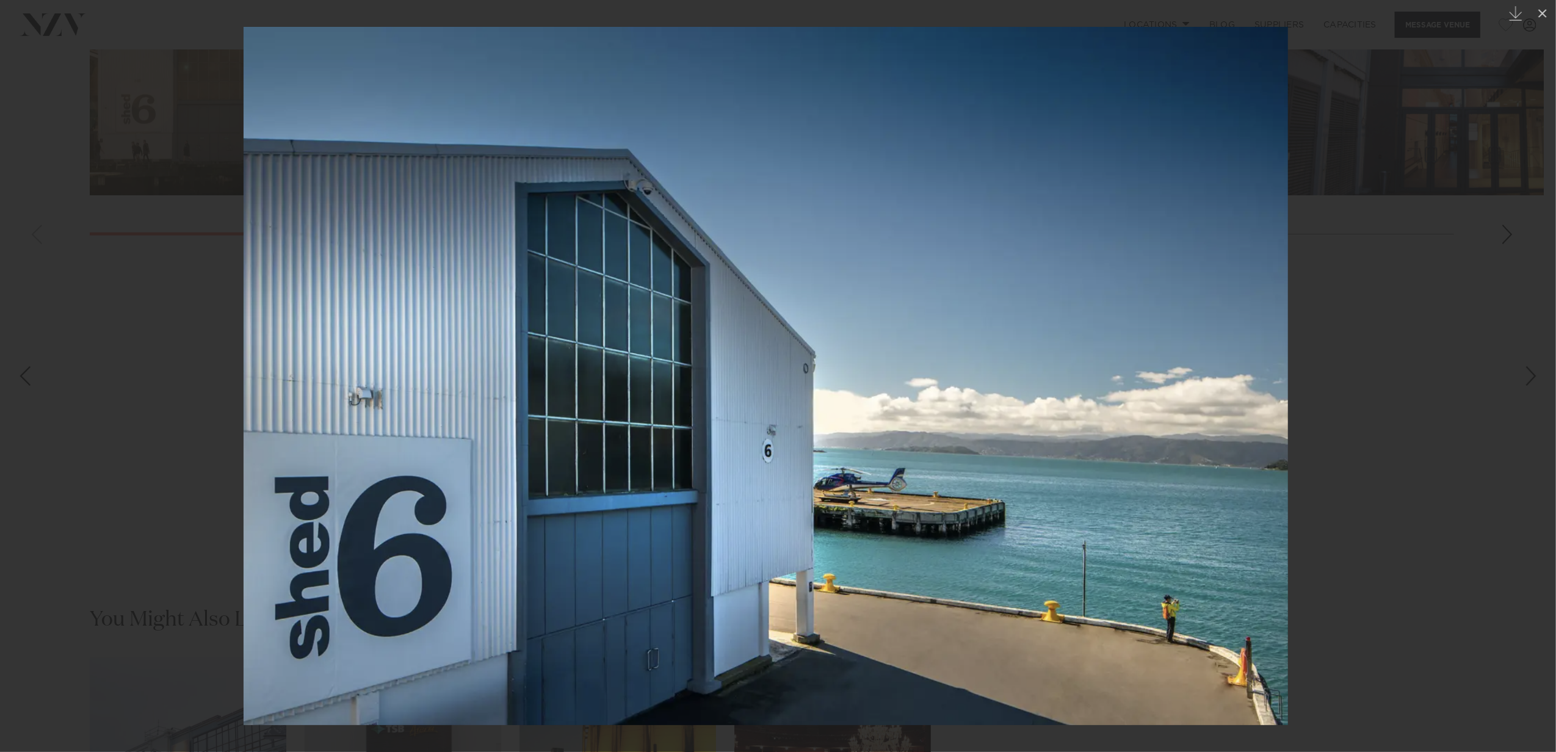
drag, startPoint x: 828, startPoint y: 486, endPoint x: 488, endPoint y: 375, distance: 357.7
click at [488, 375] on img at bounding box center [766, 376] width 1044 height 698
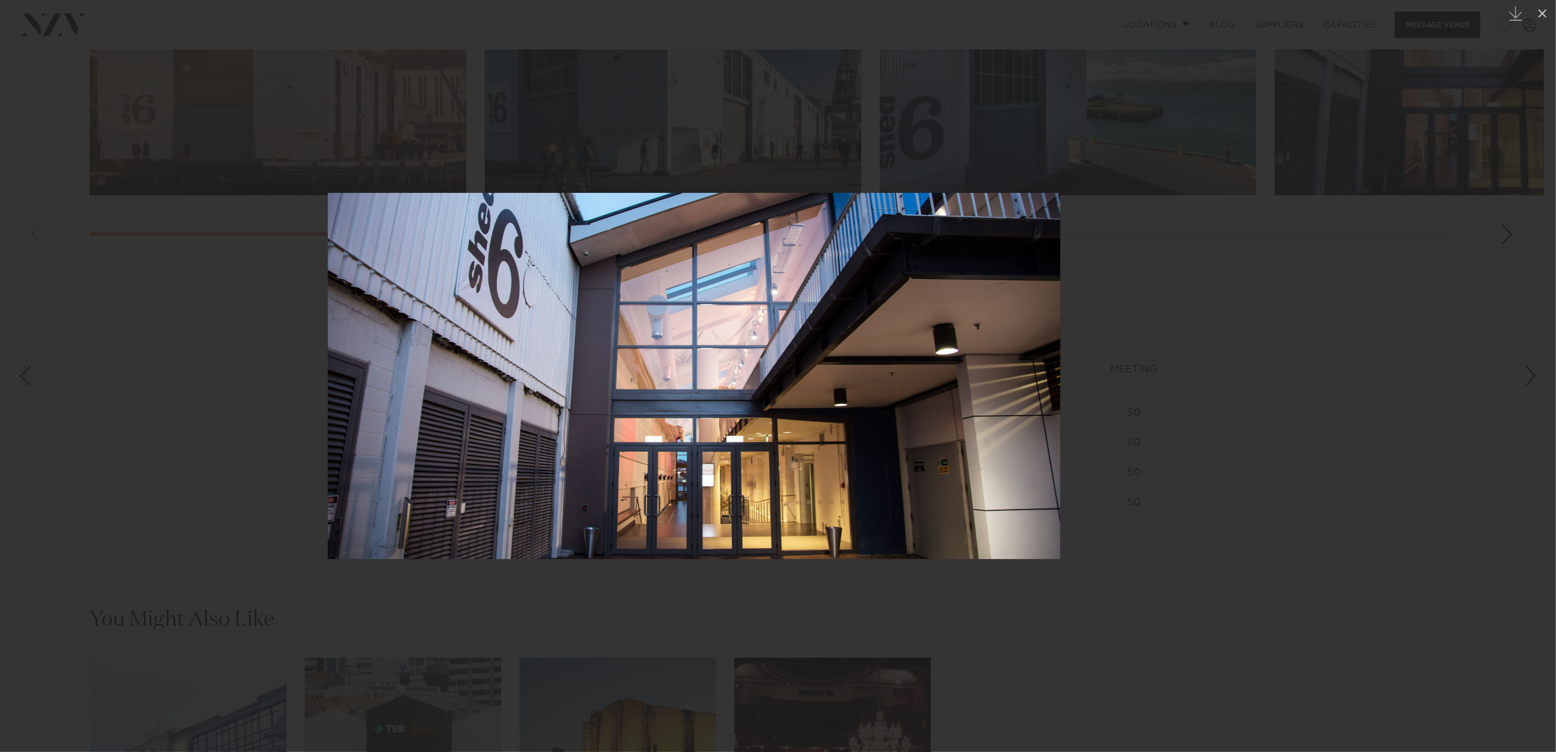
drag, startPoint x: 641, startPoint y: 371, endPoint x: 62, endPoint y: 199, distance: 603.7
click at [328, 286] on img at bounding box center [694, 376] width 732 height 366
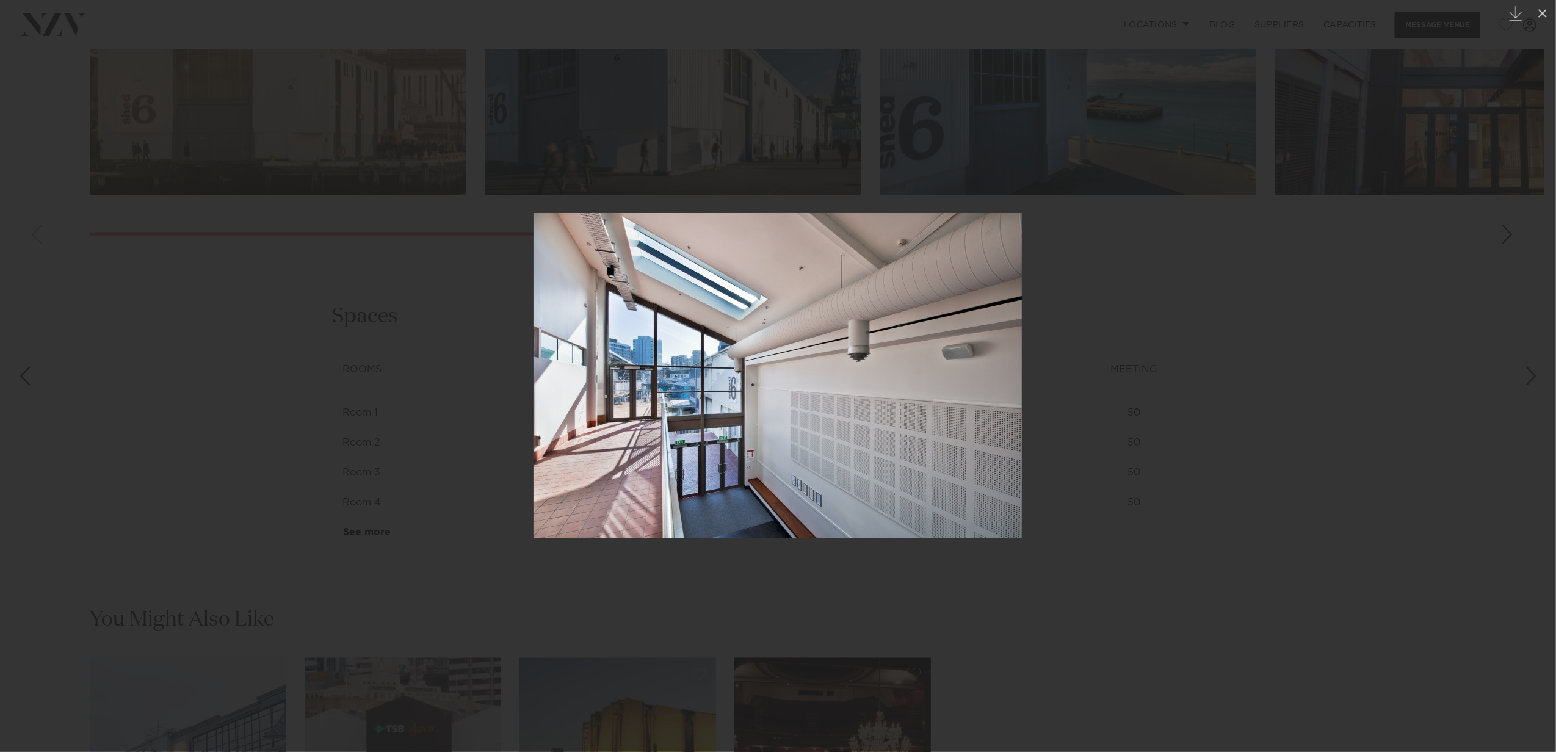
drag, startPoint x: 287, startPoint y: 237, endPoint x: -124, endPoint y: 101, distance: 432.6
click at [0, 101] on html "Locations Auckland Wellington Christchurch Queenstown Hamilton Northland Bay of…" at bounding box center [778, 158] width 1556 height 3571
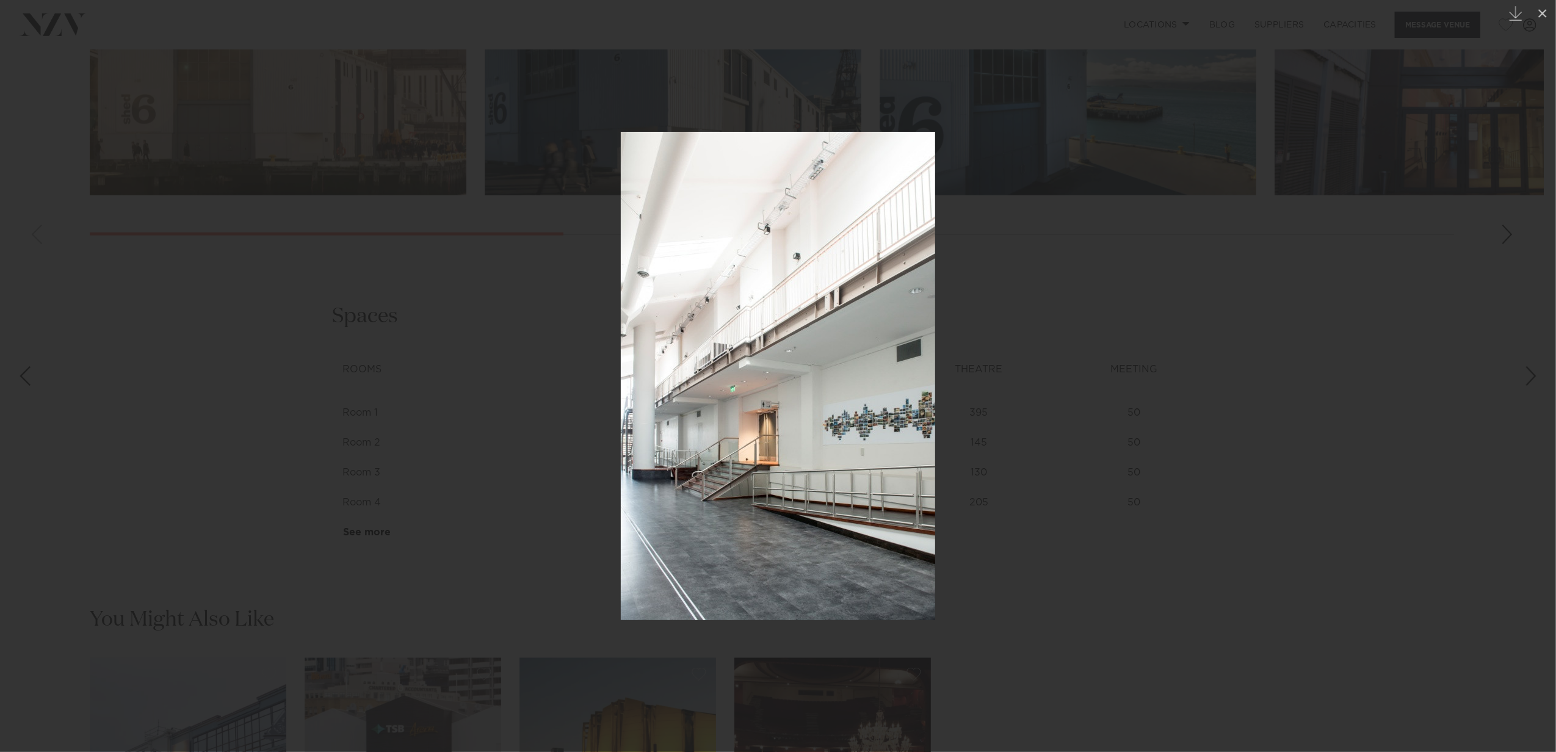
drag, startPoint x: 814, startPoint y: 444, endPoint x: 360, endPoint y: 237, distance: 499.1
click at [621, 267] on img at bounding box center [778, 376] width 314 height 488
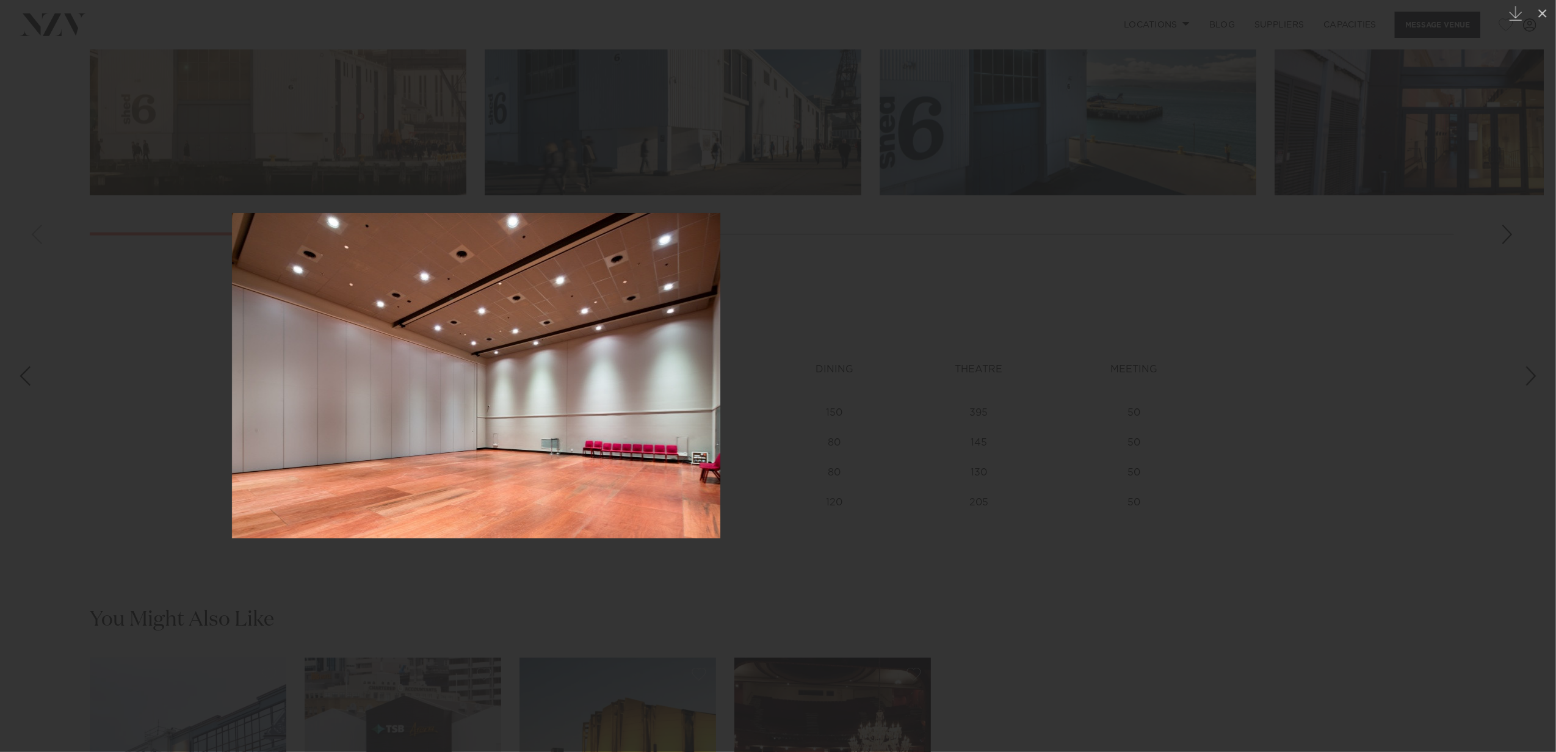
drag, startPoint x: 615, startPoint y: 333, endPoint x: 397, endPoint y: 245, distance: 235.5
click at [397, 245] on img at bounding box center [476, 375] width 488 height 325
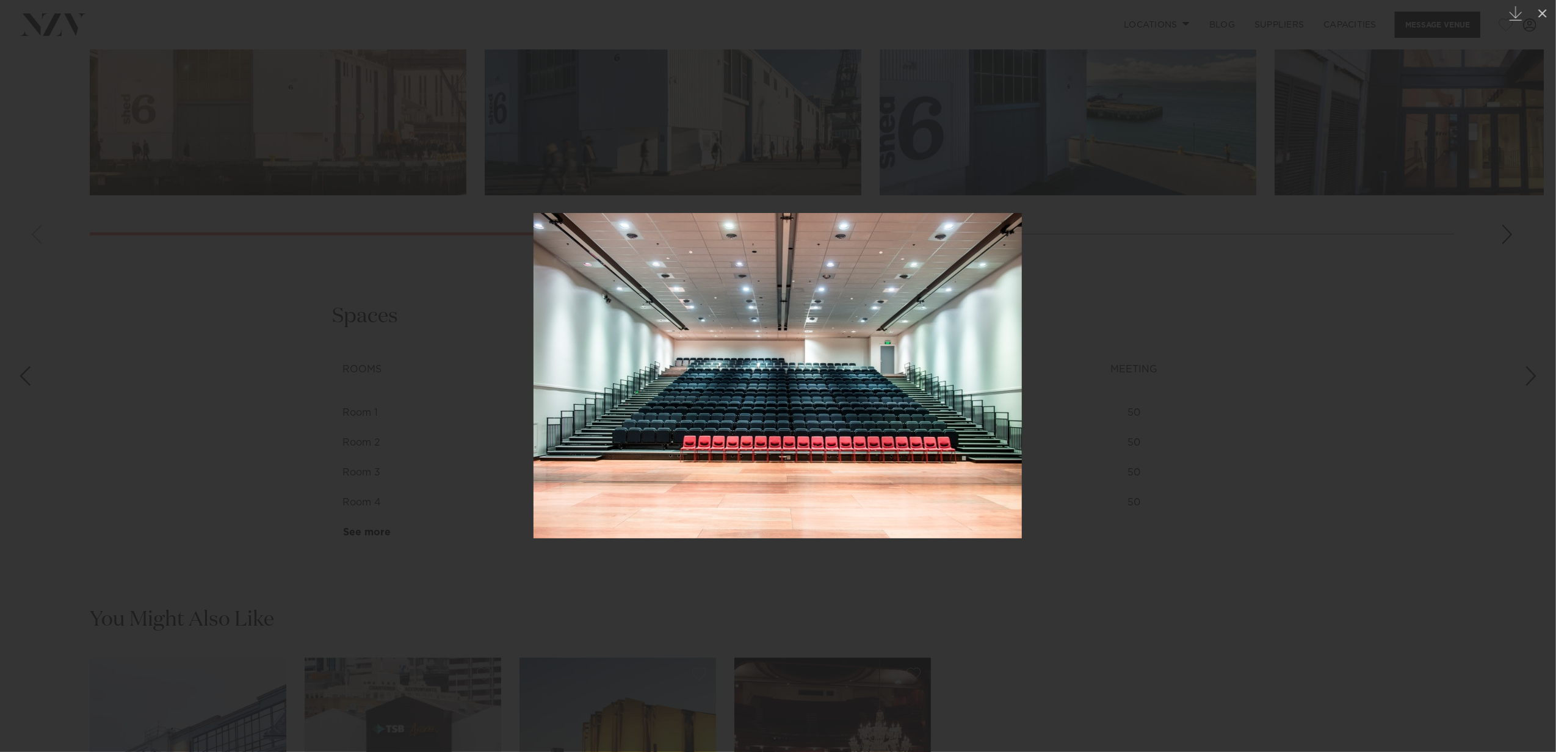
drag, startPoint x: 885, startPoint y: 413, endPoint x: 467, endPoint y: 267, distance: 442.8
click at [533, 267] on img at bounding box center [777, 375] width 488 height 325
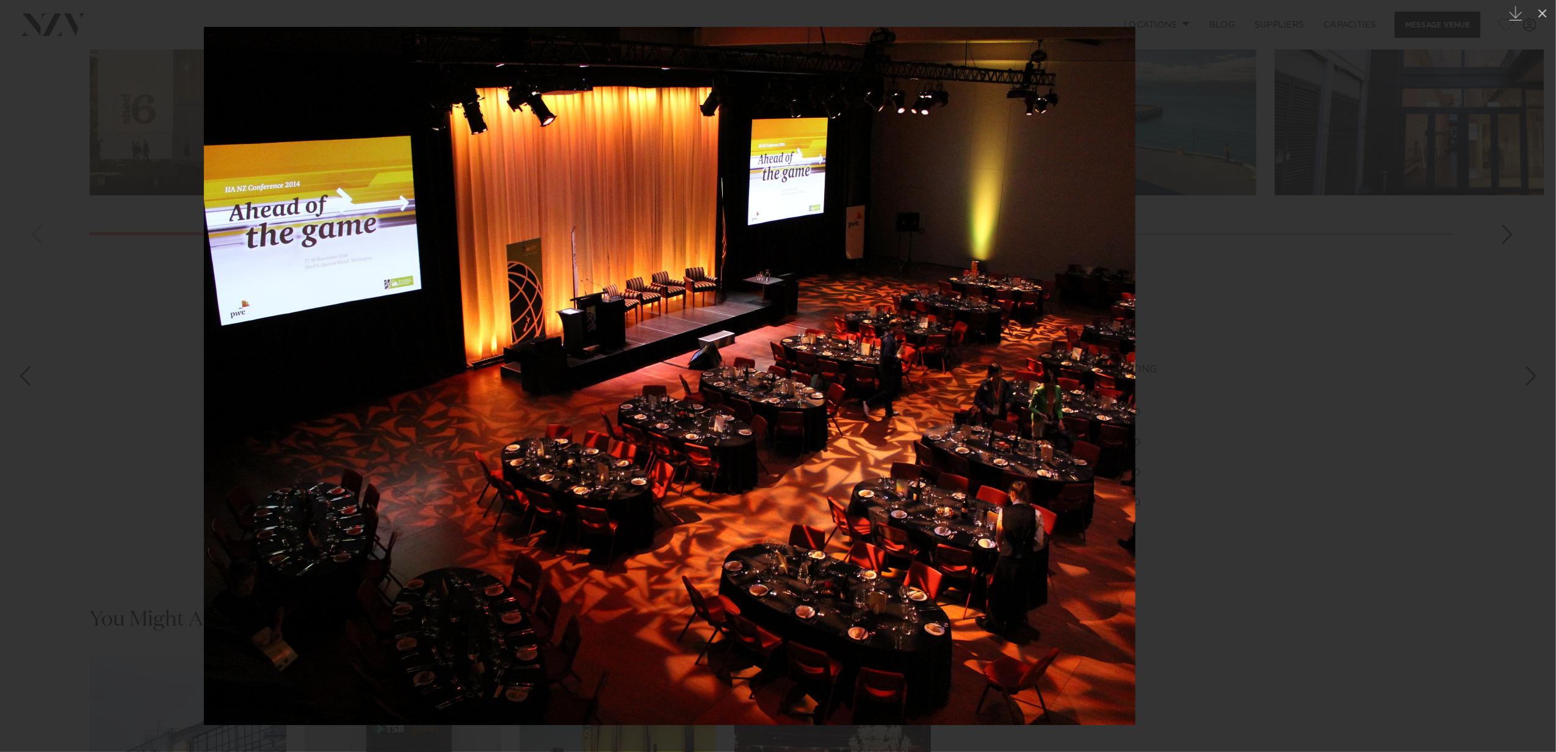
drag, startPoint x: 968, startPoint y: 377, endPoint x: 709, endPoint y: 328, distance: 263.9
click at [730, 339] on img at bounding box center [669, 376] width 931 height 698
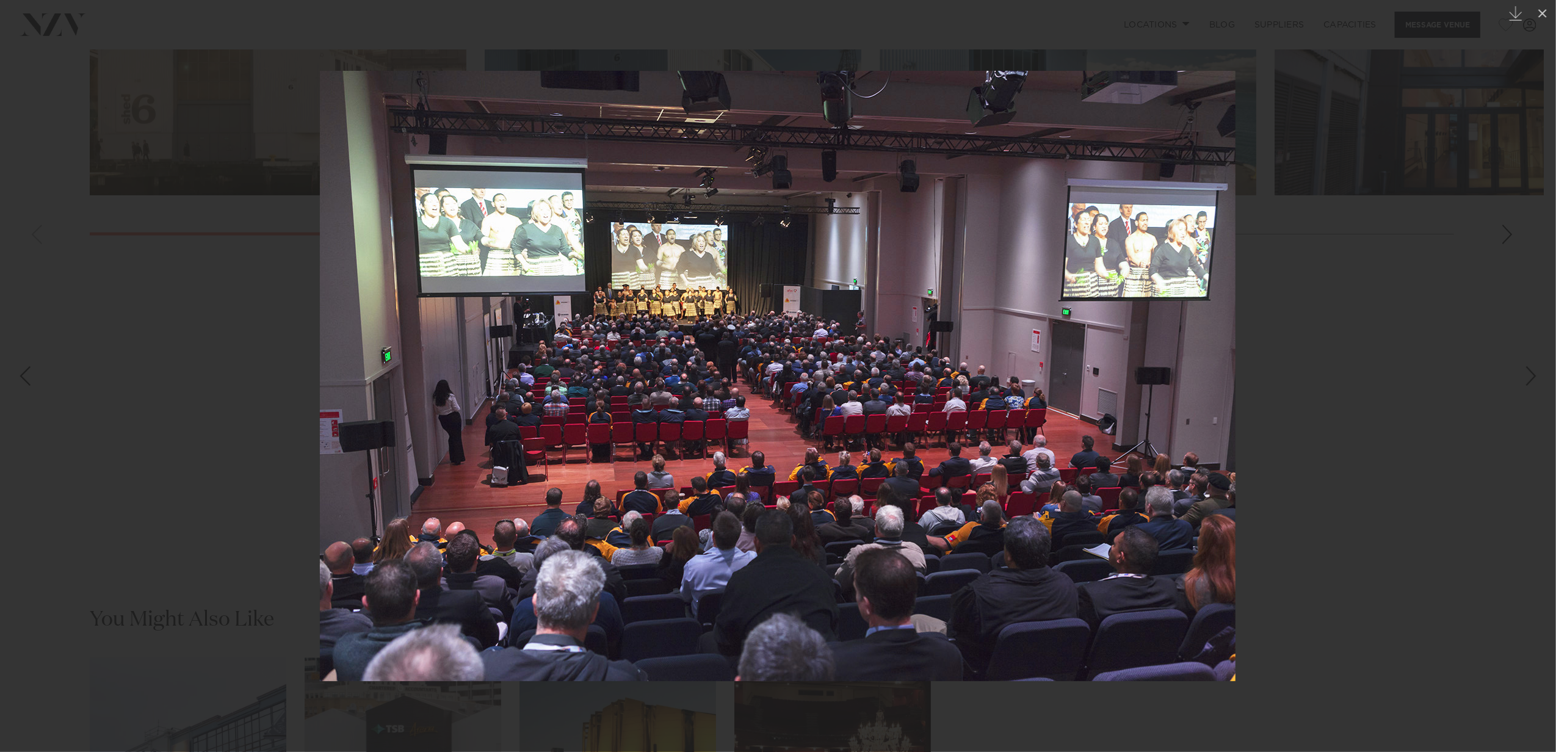
drag, startPoint x: 963, startPoint y: 420, endPoint x: 640, endPoint y: 349, distance: 330.6
click at [641, 350] on img at bounding box center [778, 376] width 916 height 610
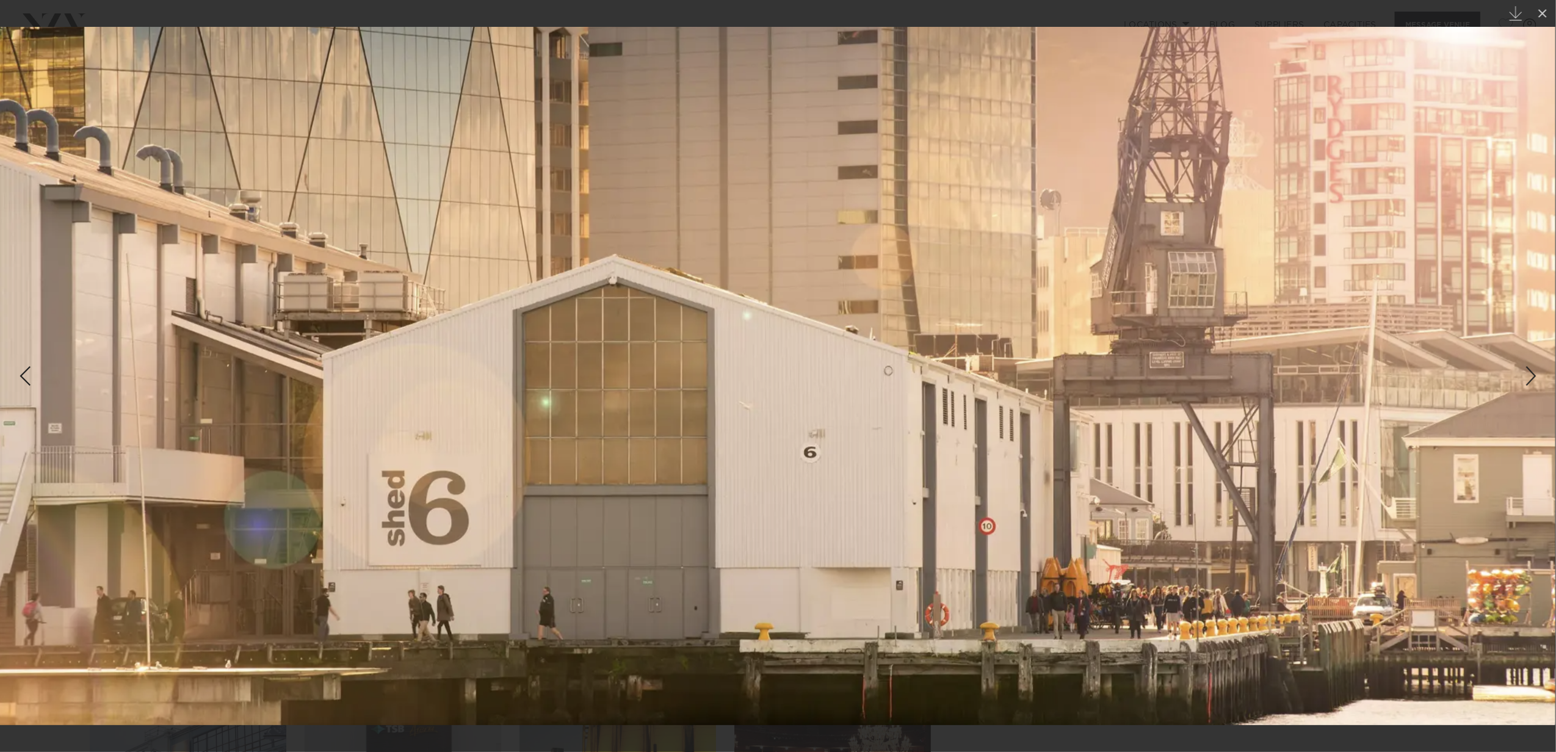
drag, startPoint x: 862, startPoint y: 375, endPoint x: 432, endPoint y: 297, distance: 436.8
click at [458, 310] on img at bounding box center [777, 376] width 1555 height 698
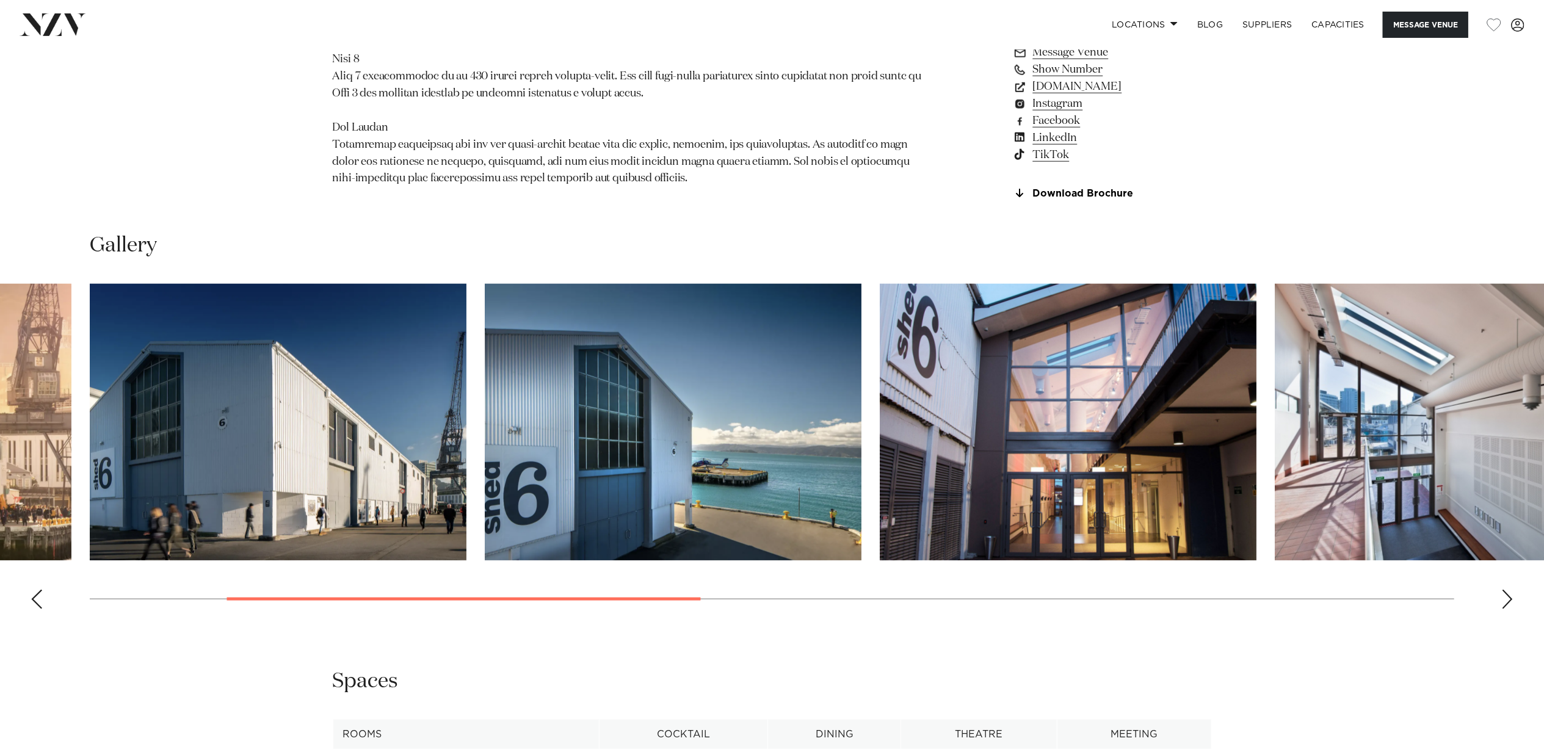
scroll to position [814, 0]
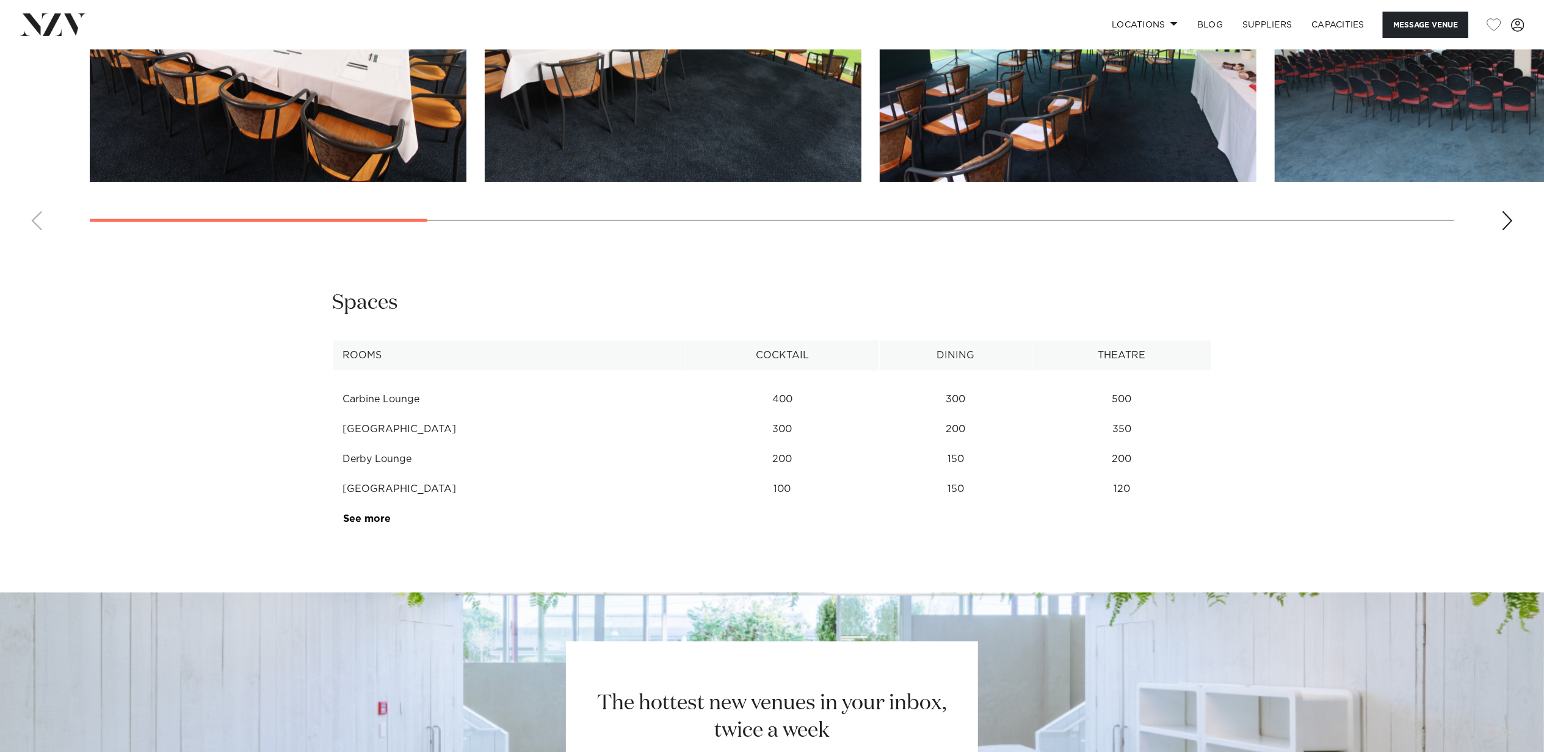
scroll to position [1221, 0]
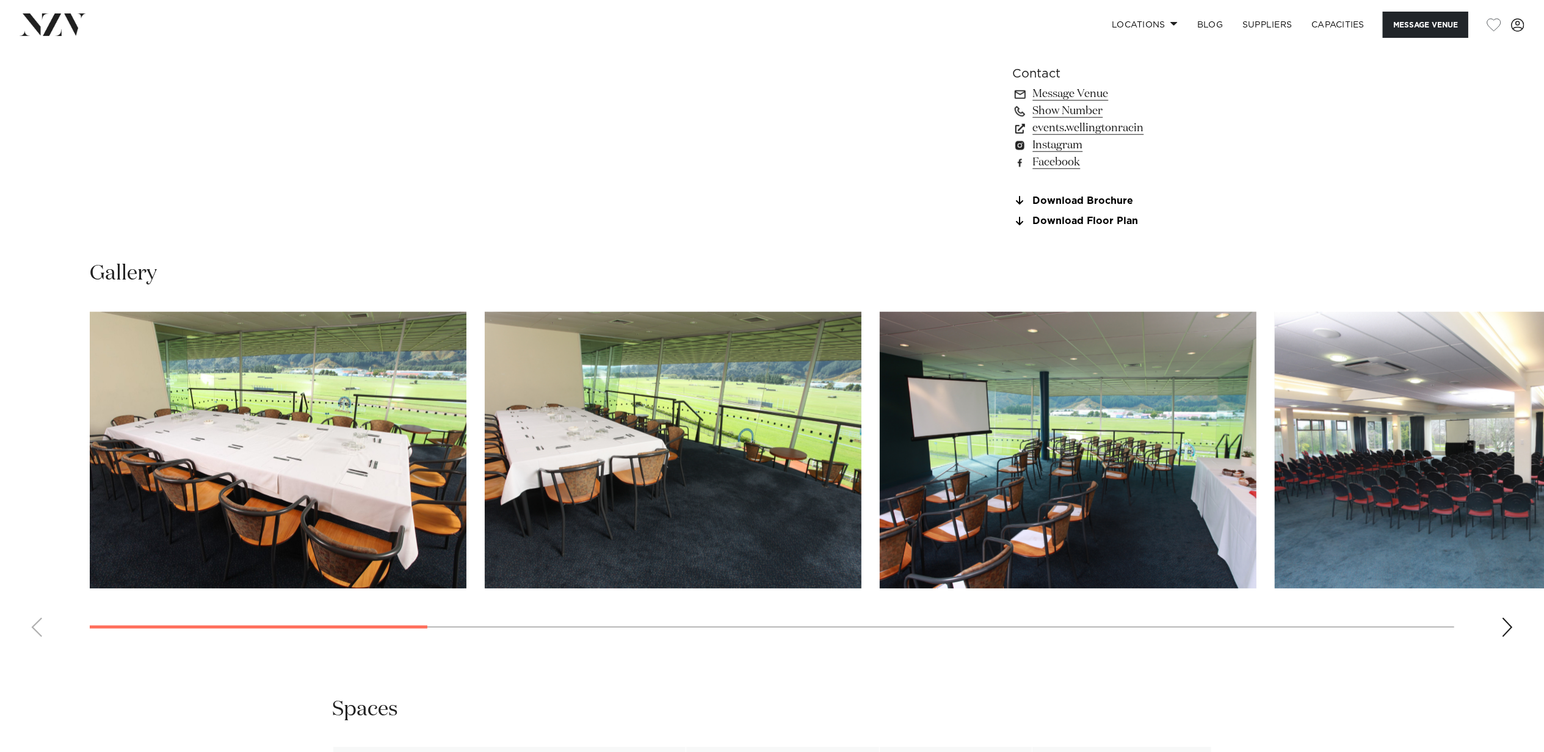
click at [403, 389] on img "1 / 14" at bounding box center [278, 450] width 377 height 277
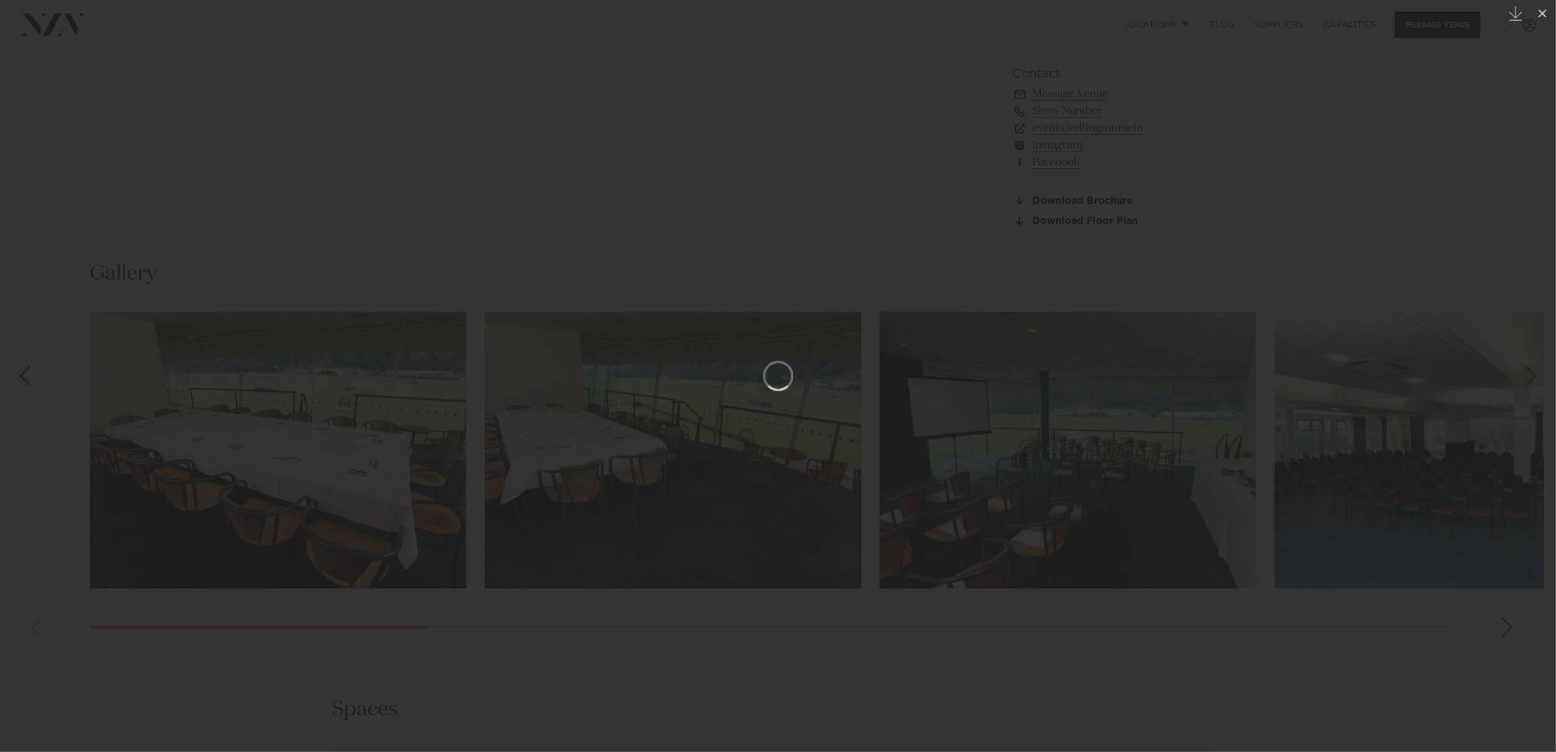
click at [777, 470] on div at bounding box center [778, 376] width 1556 height 752
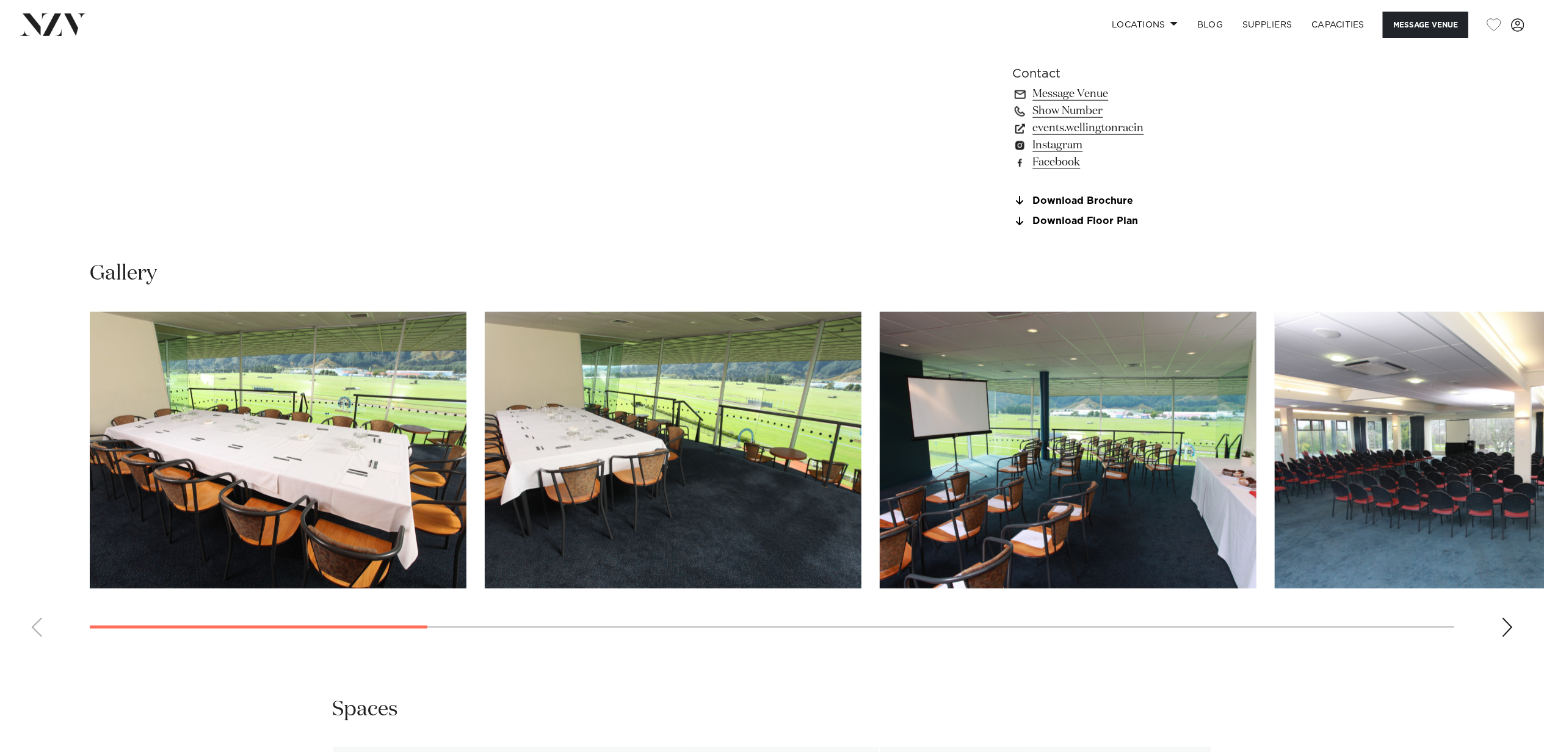
click at [1111, 491] on img "3 / 14" at bounding box center [1068, 450] width 377 height 277
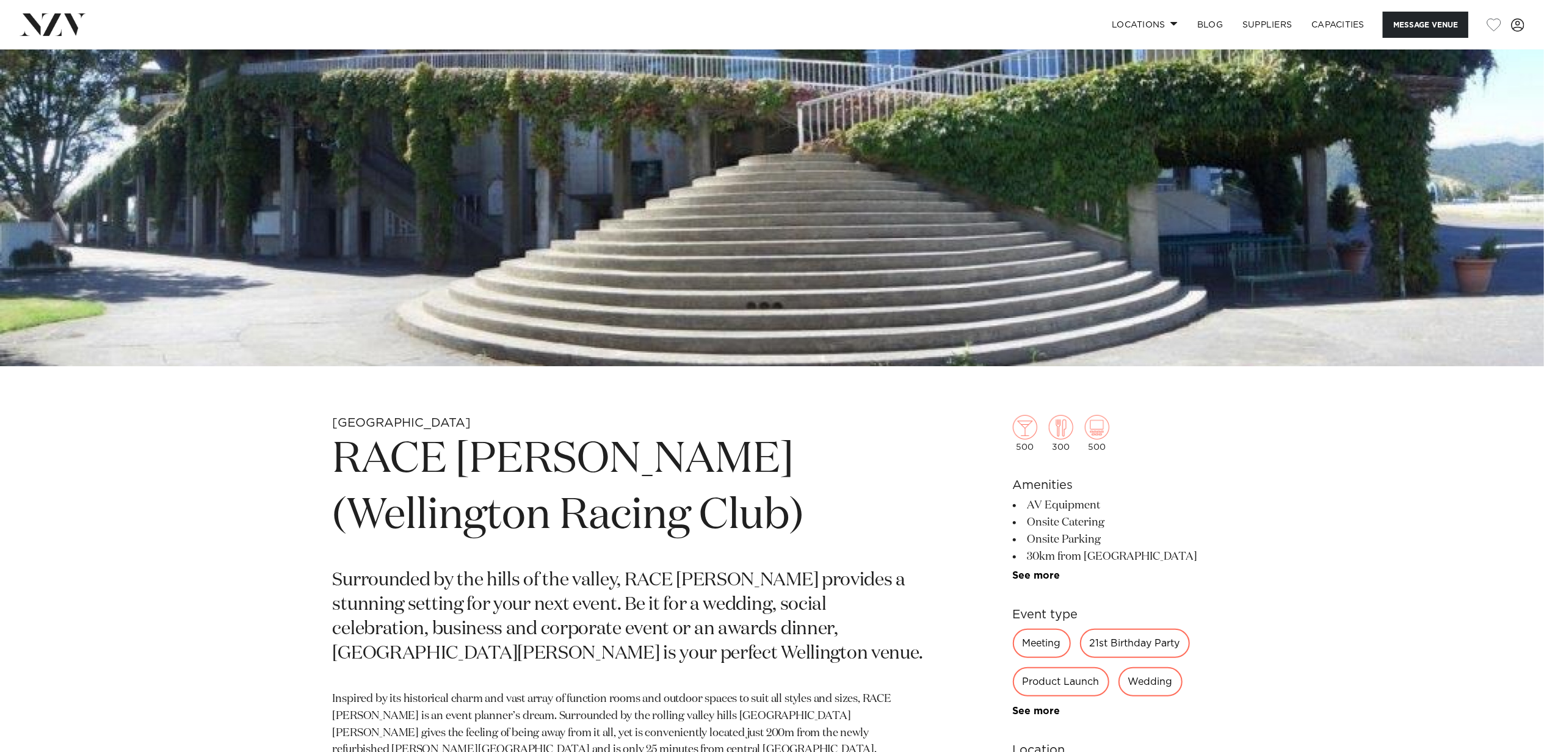
scroll to position [814, 0]
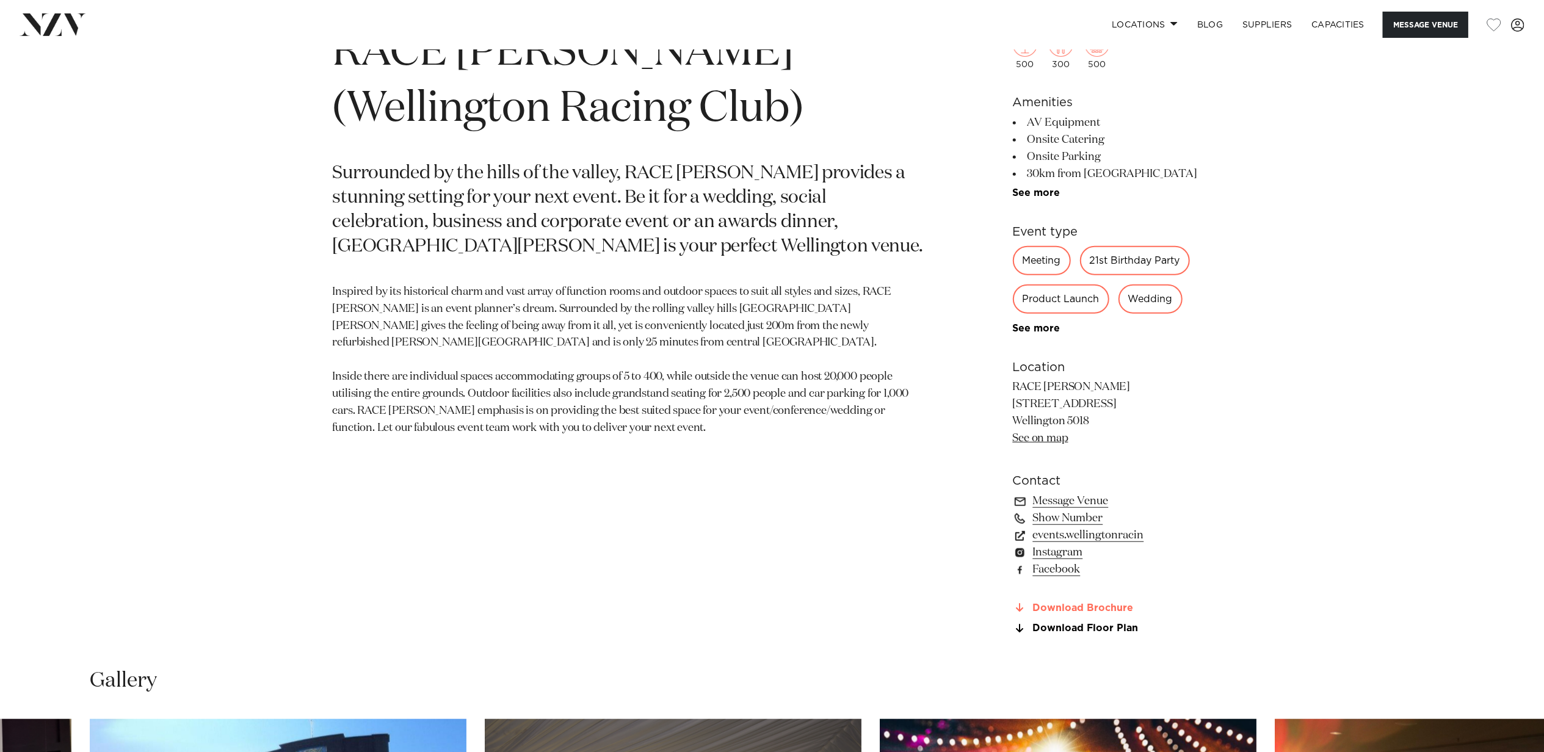
click at [1119, 606] on link "Download Brochure" at bounding box center [1112, 607] width 199 height 11
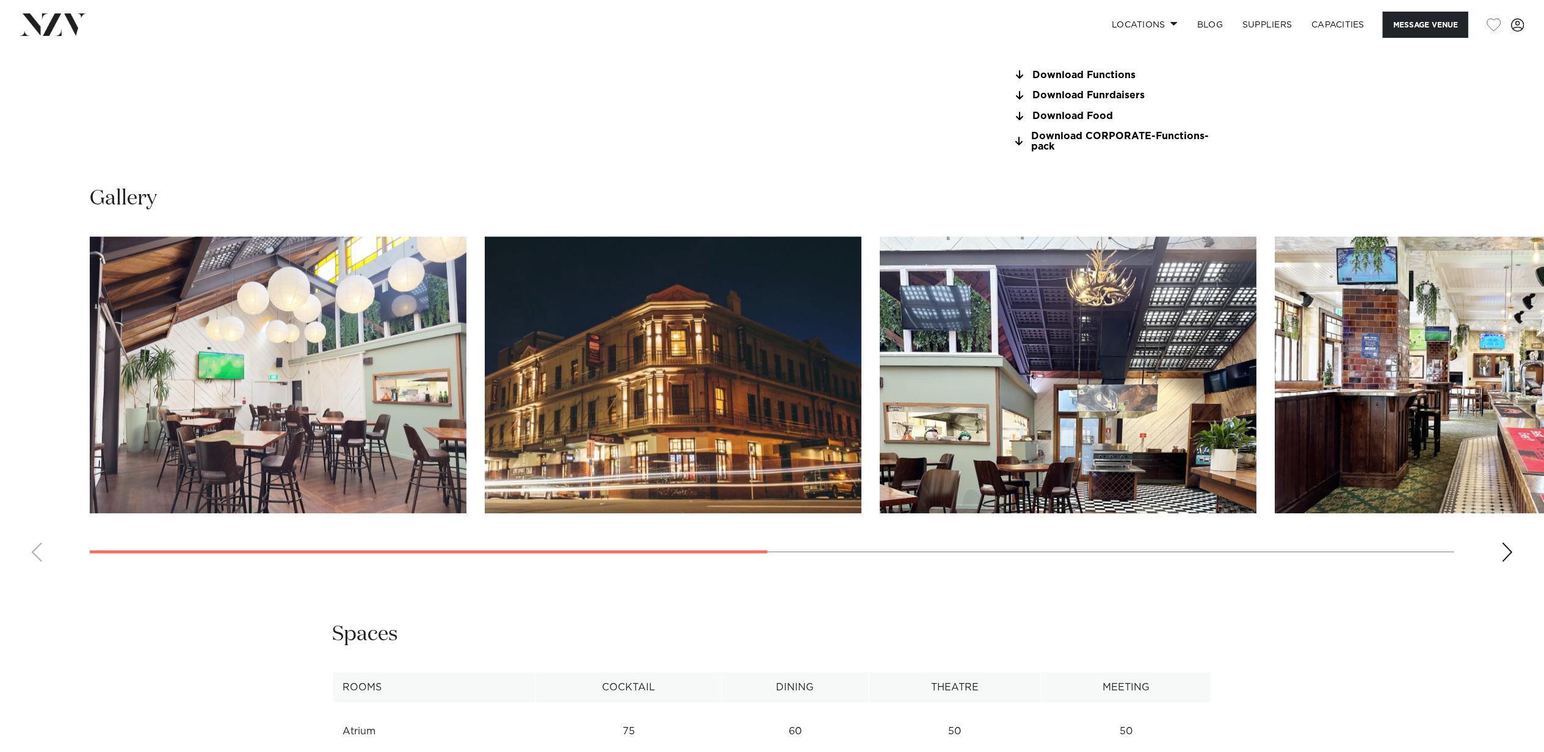
scroll to position [1368, 0]
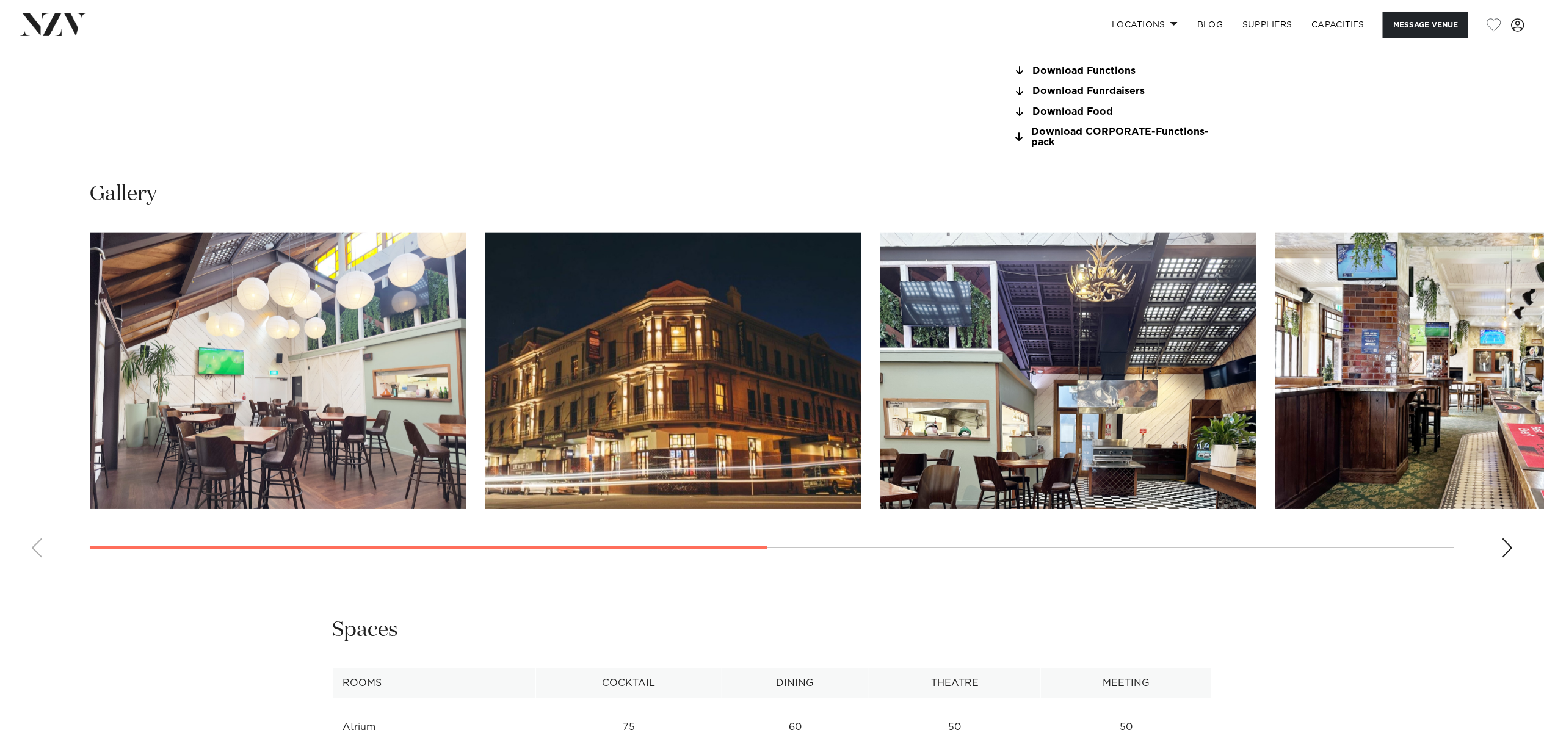
click at [1141, 471] on img "3 / 7" at bounding box center [1068, 371] width 377 height 277
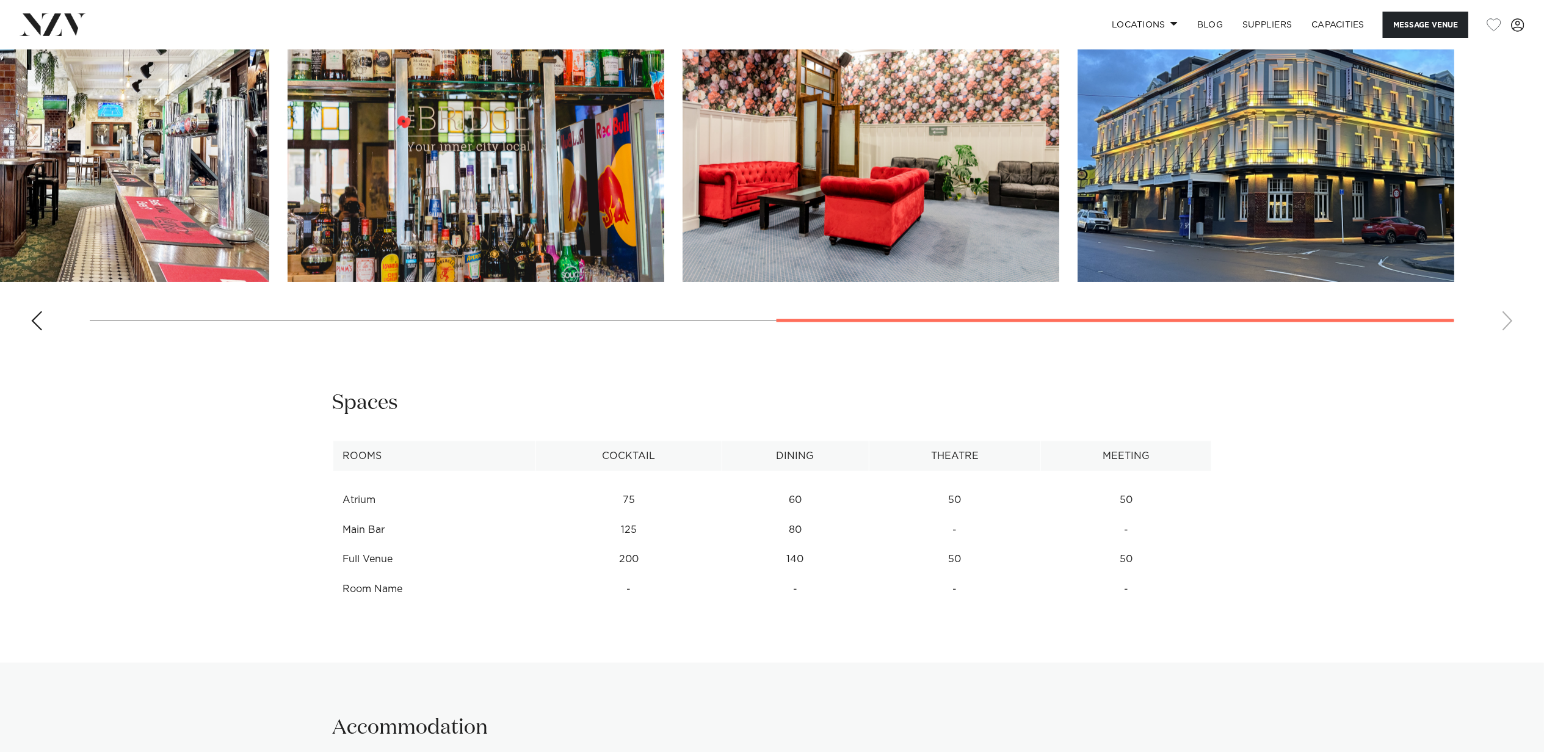
scroll to position [1387, 0]
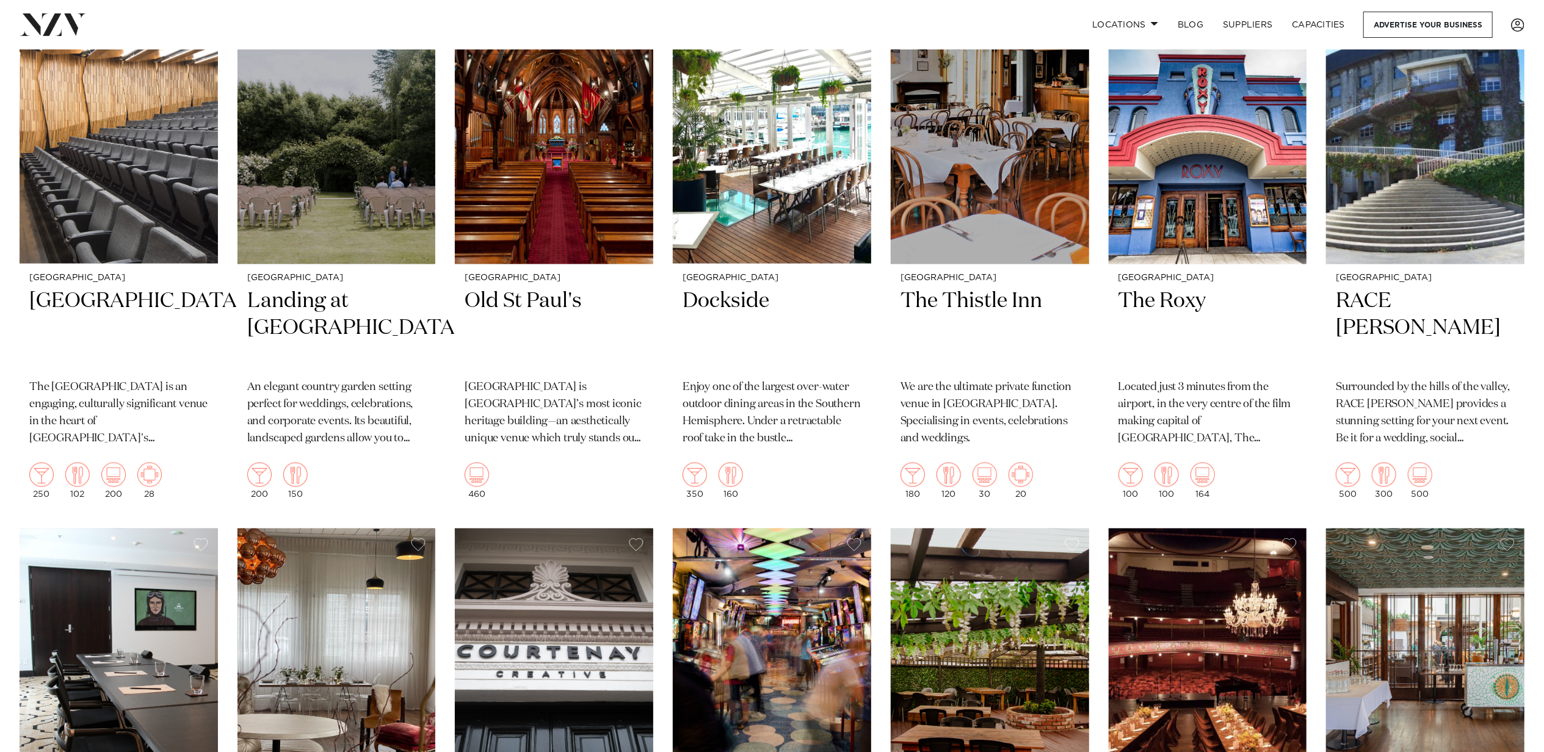
scroll to position [2078, 0]
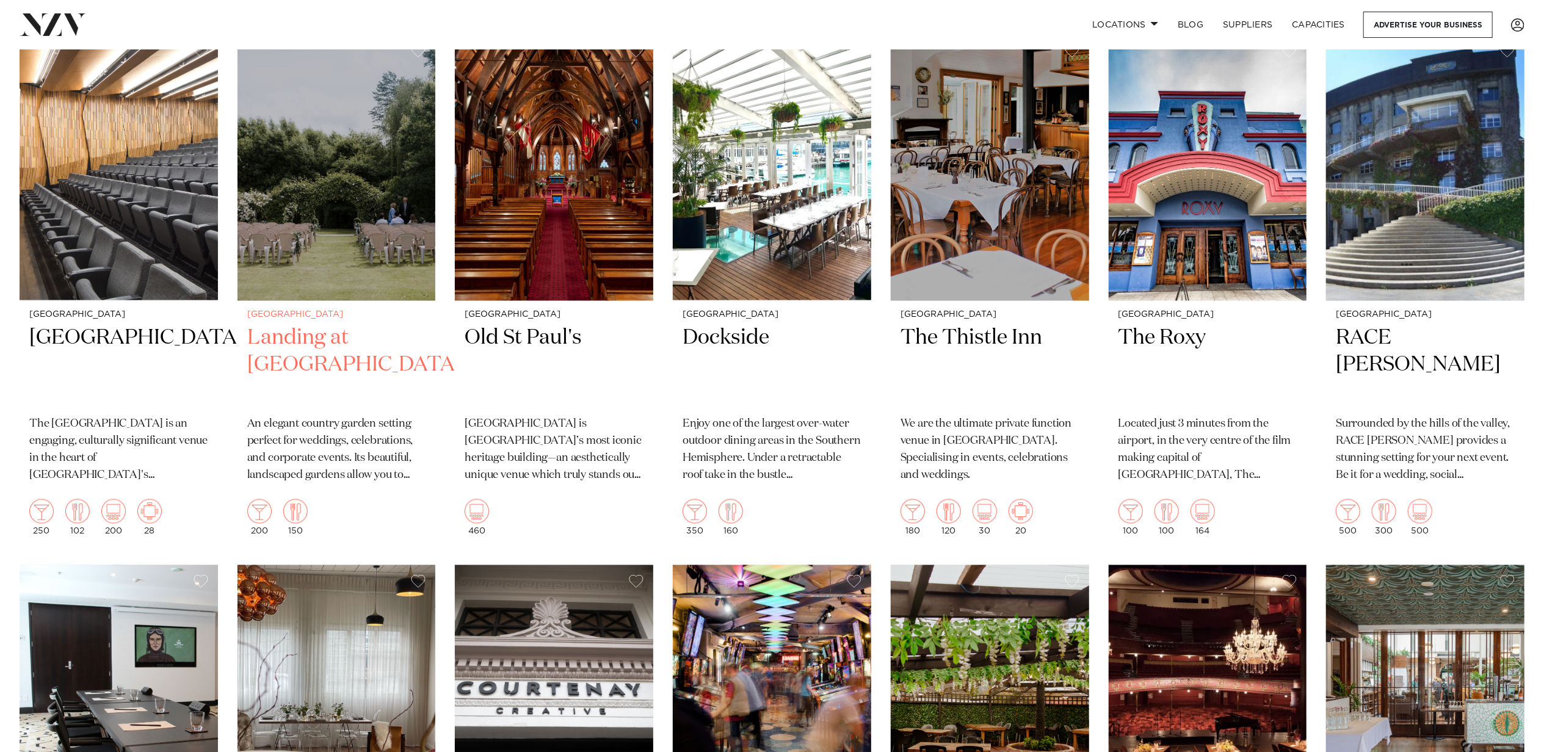
click at [309, 347] on h2 "Landing at [GEOGRAPHIC_DATA]" at bounding box center [336, 366] width 179 height 82
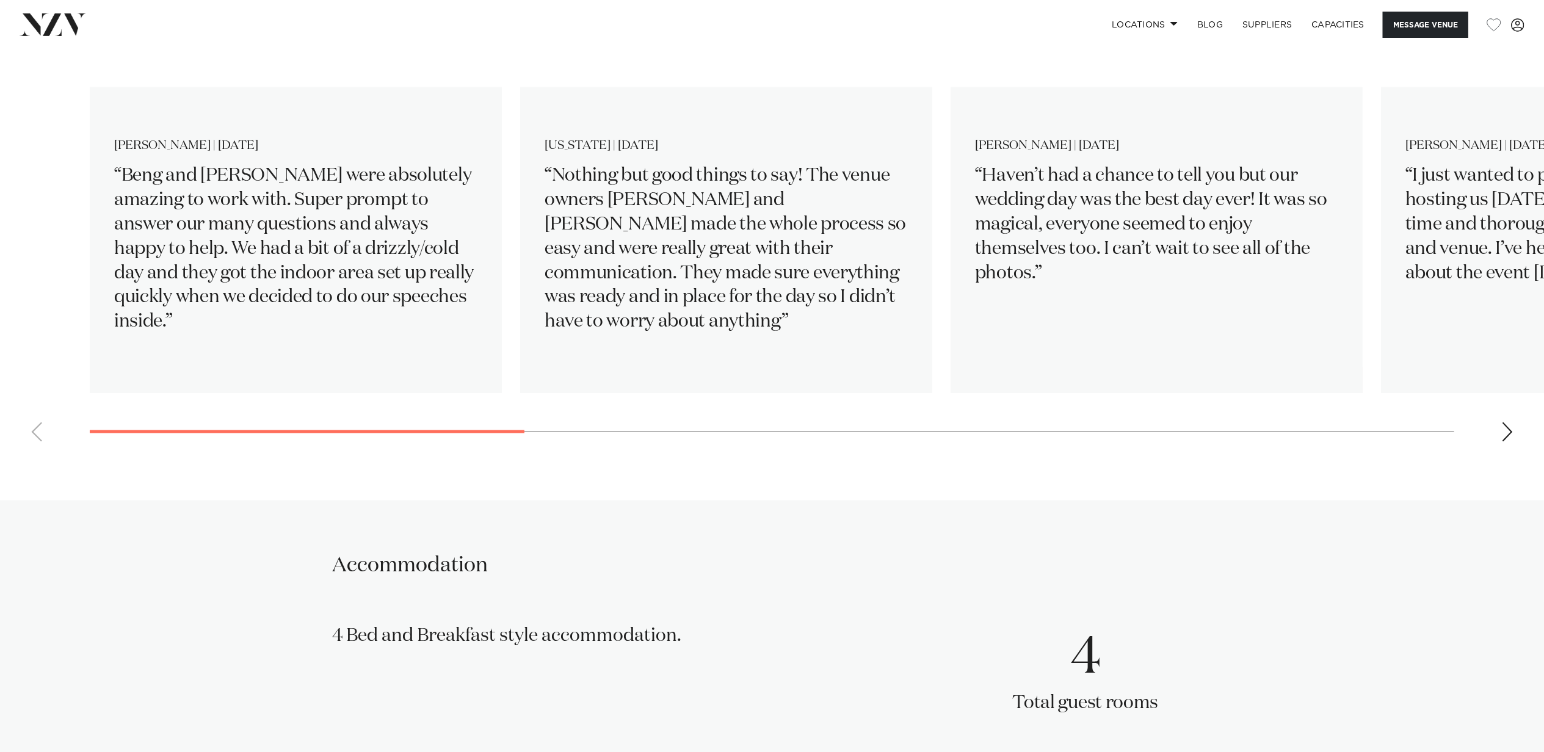
scroll to position [1627, 0]
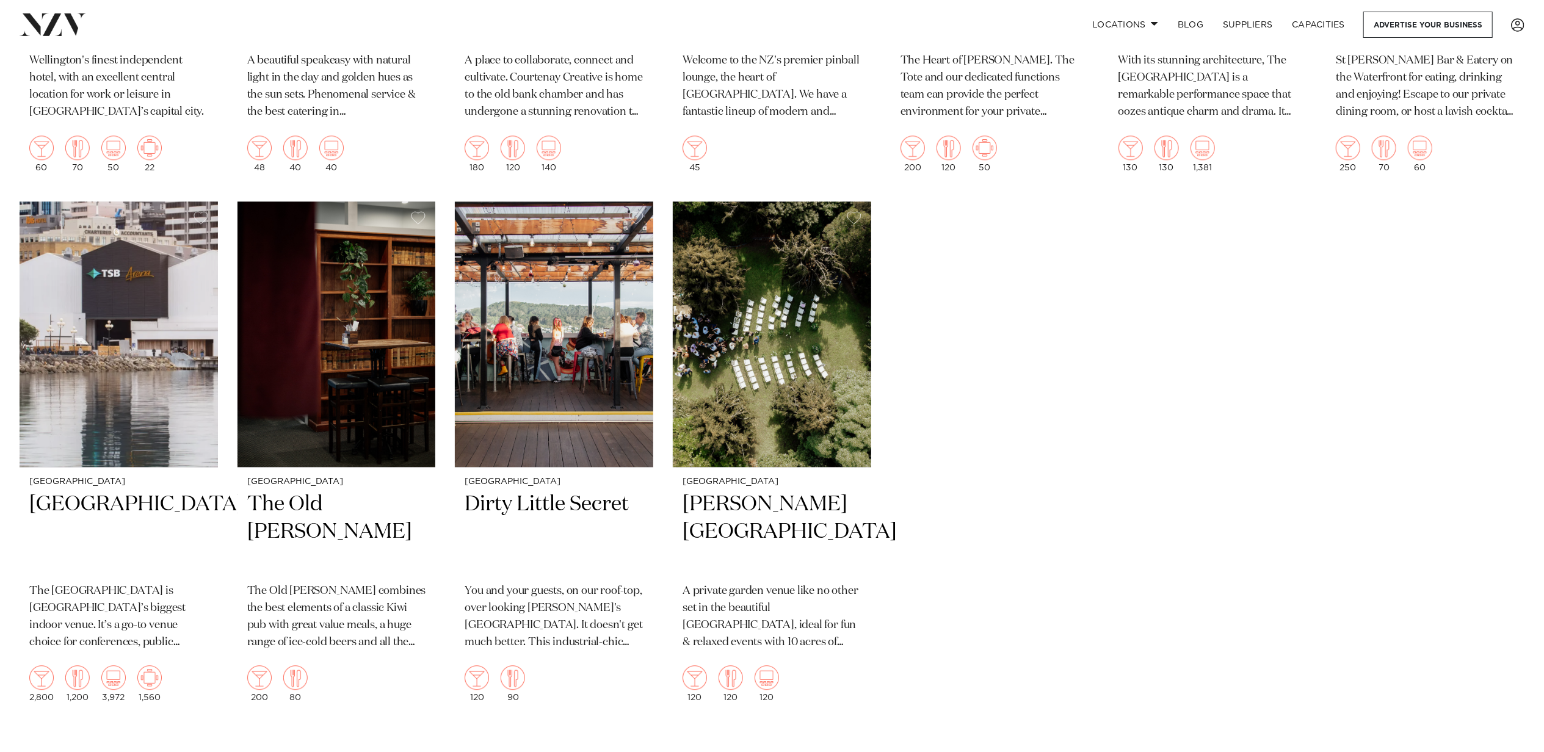
scroll to position [2992, 0]
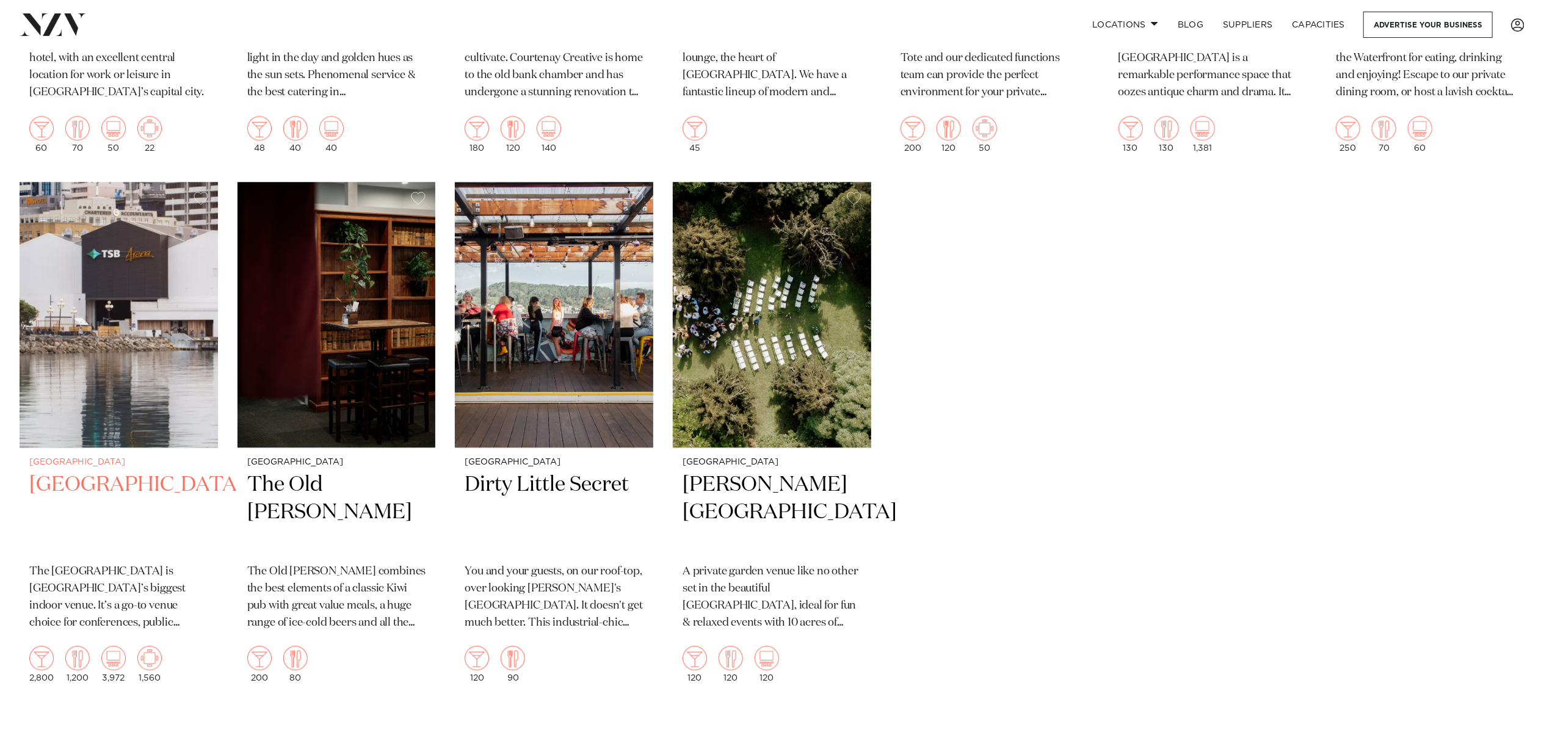
click at [93, 482] on h2 "[GEOGRAPHIC_DATA]" at bounding box center [118, 512] width 179 height 82
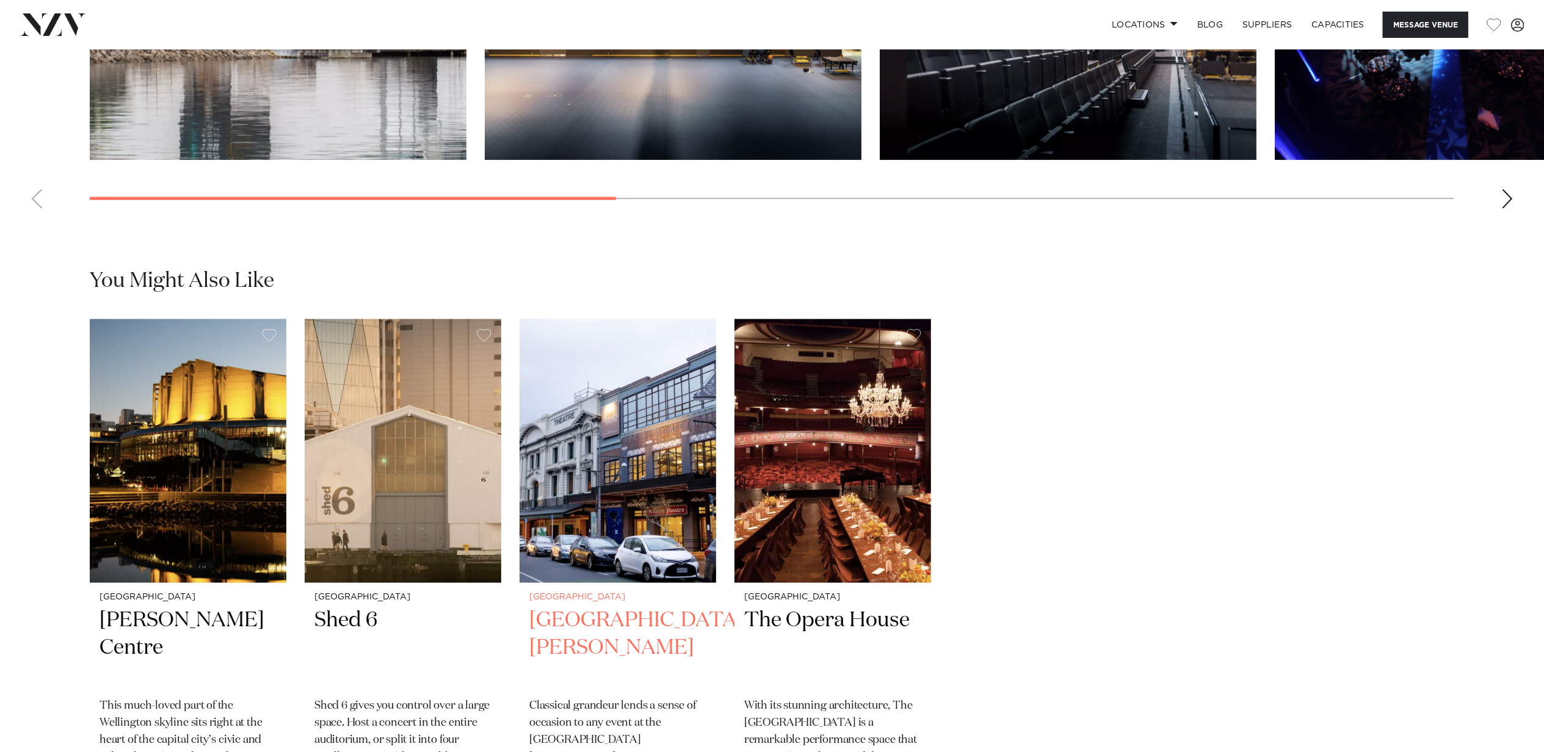
scroll to position [1221, 0]
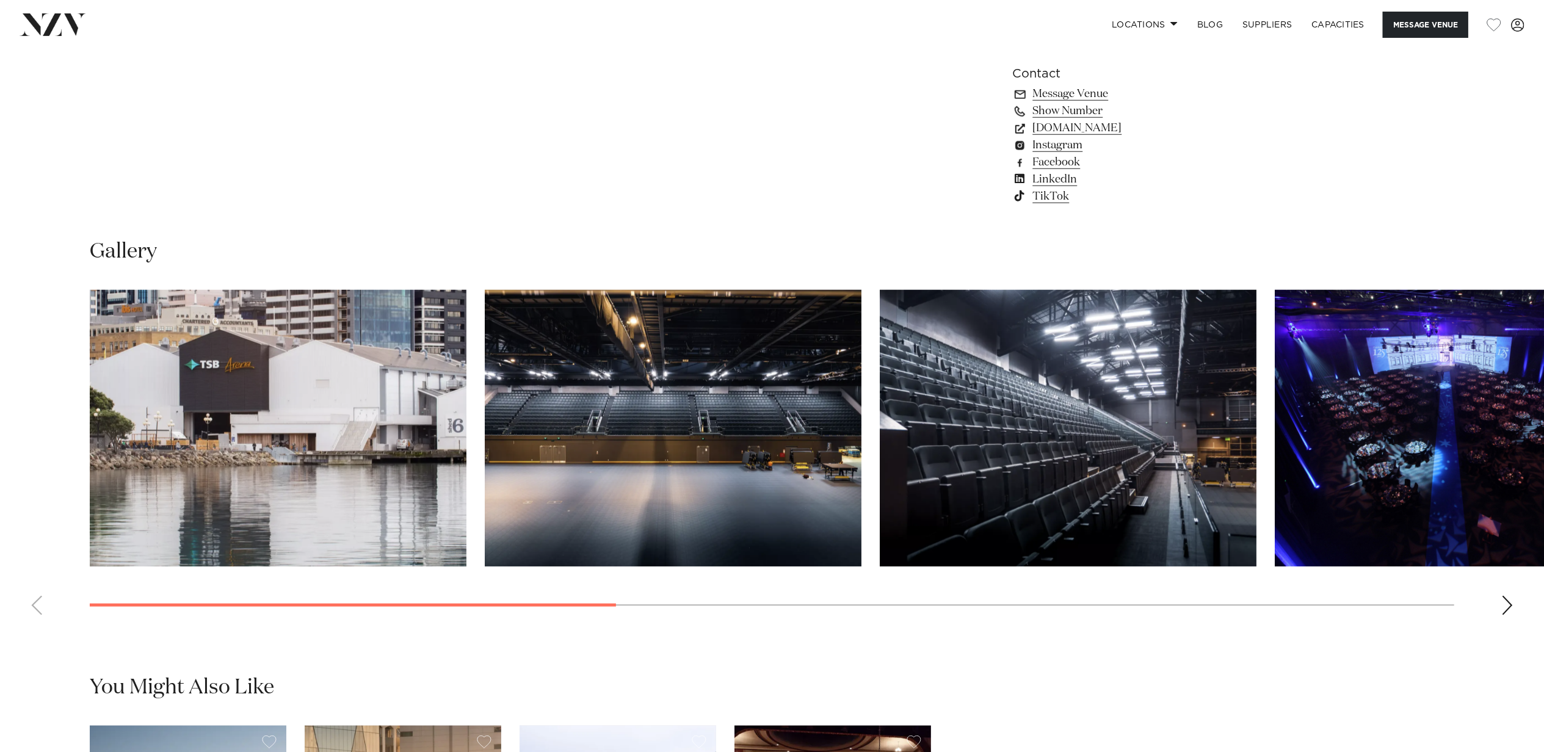
click at [763, 469] on img "2 / 9" at bounding box center [673, 428] width 377 height 277
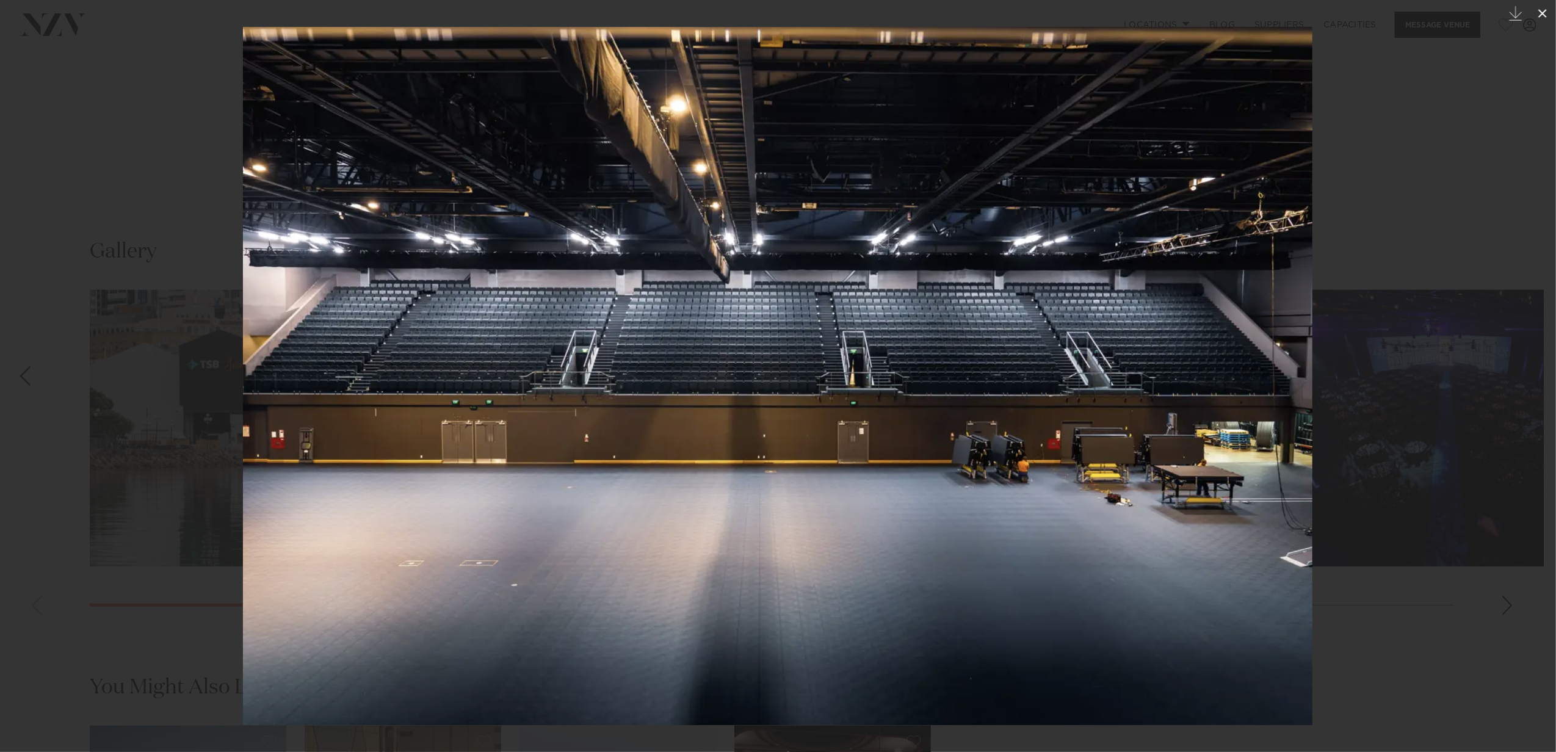
click at [1543, 12] on icon at bounding box center [1542, 13] width 9 height 9
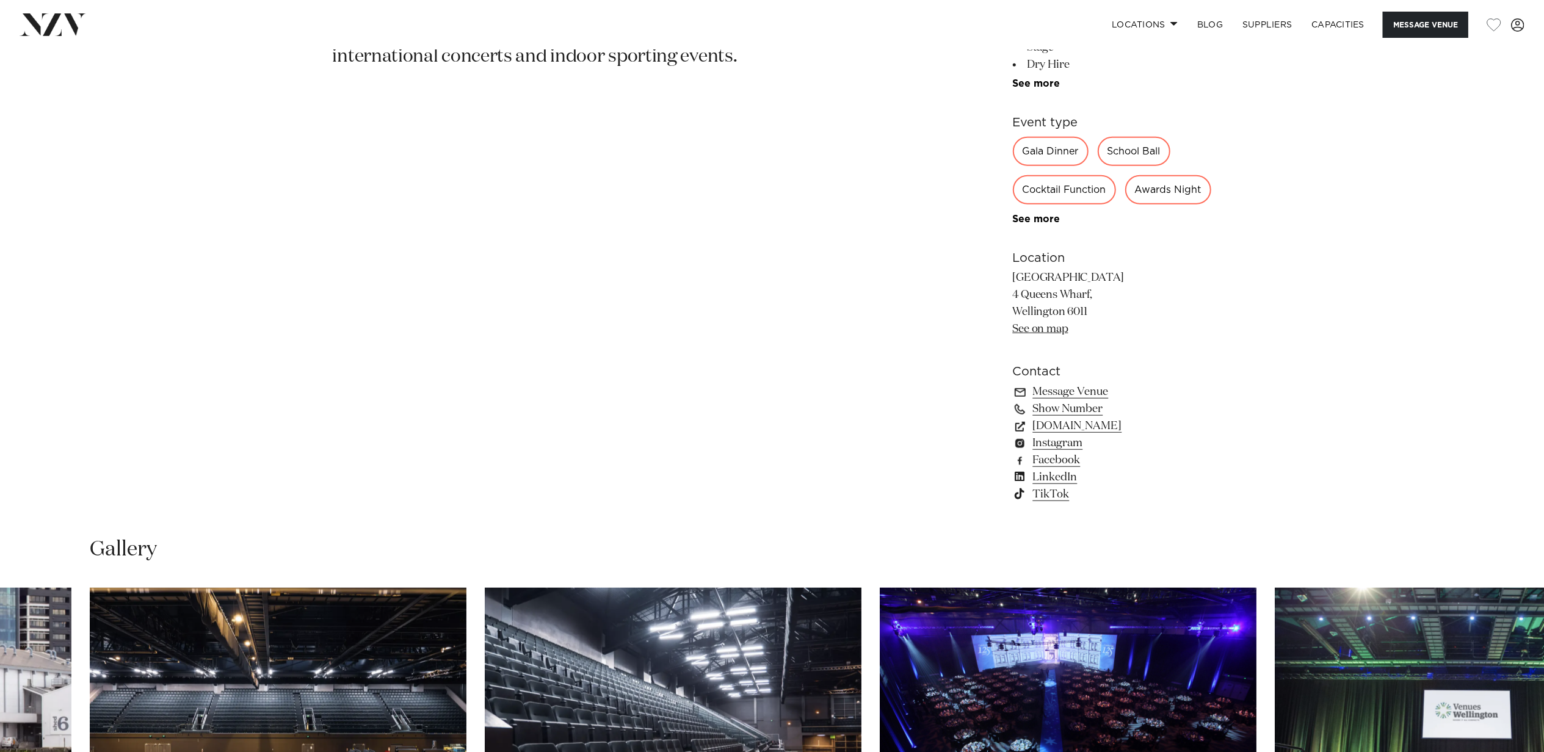
scroll to position [1221, 0]
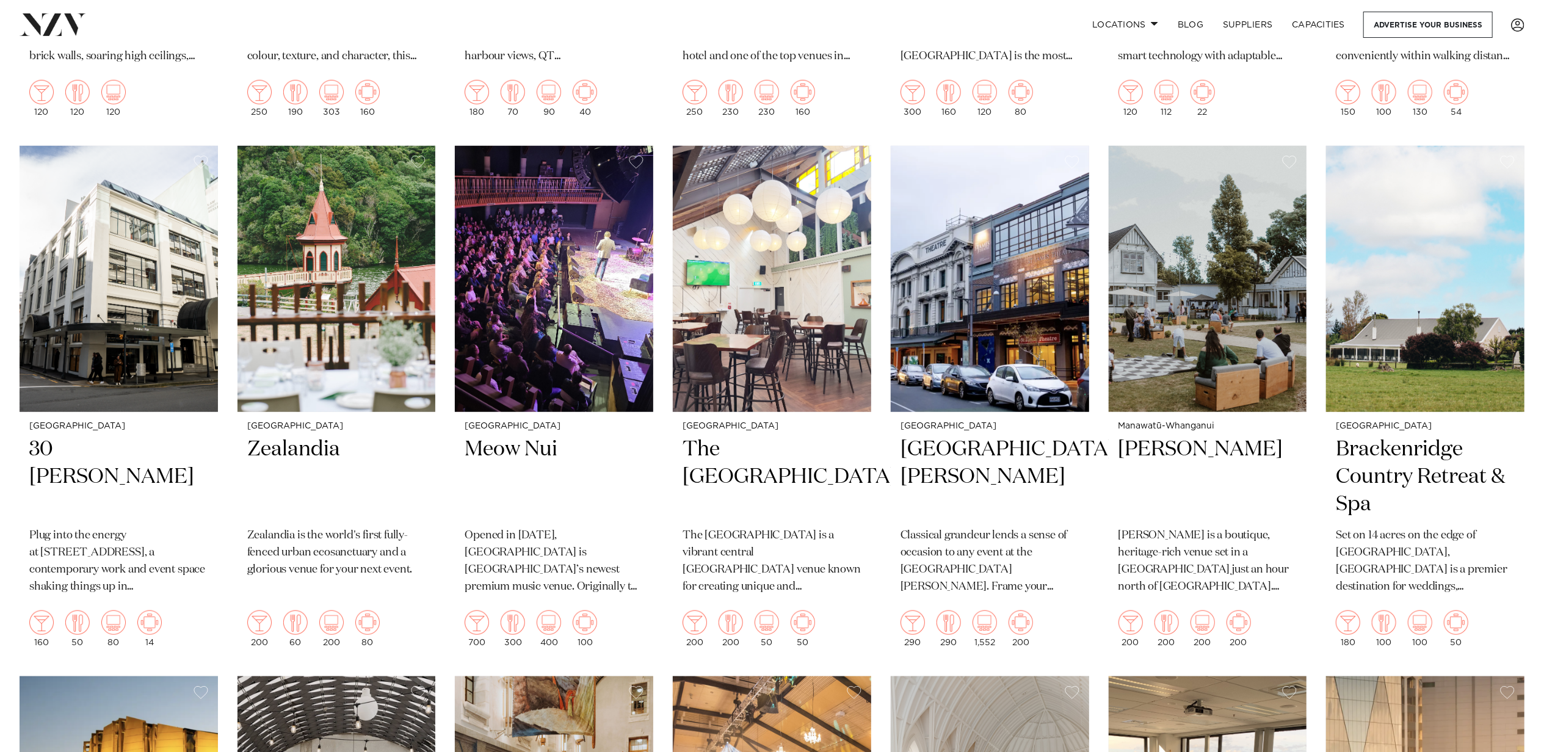
scroll to position [2990, 0]
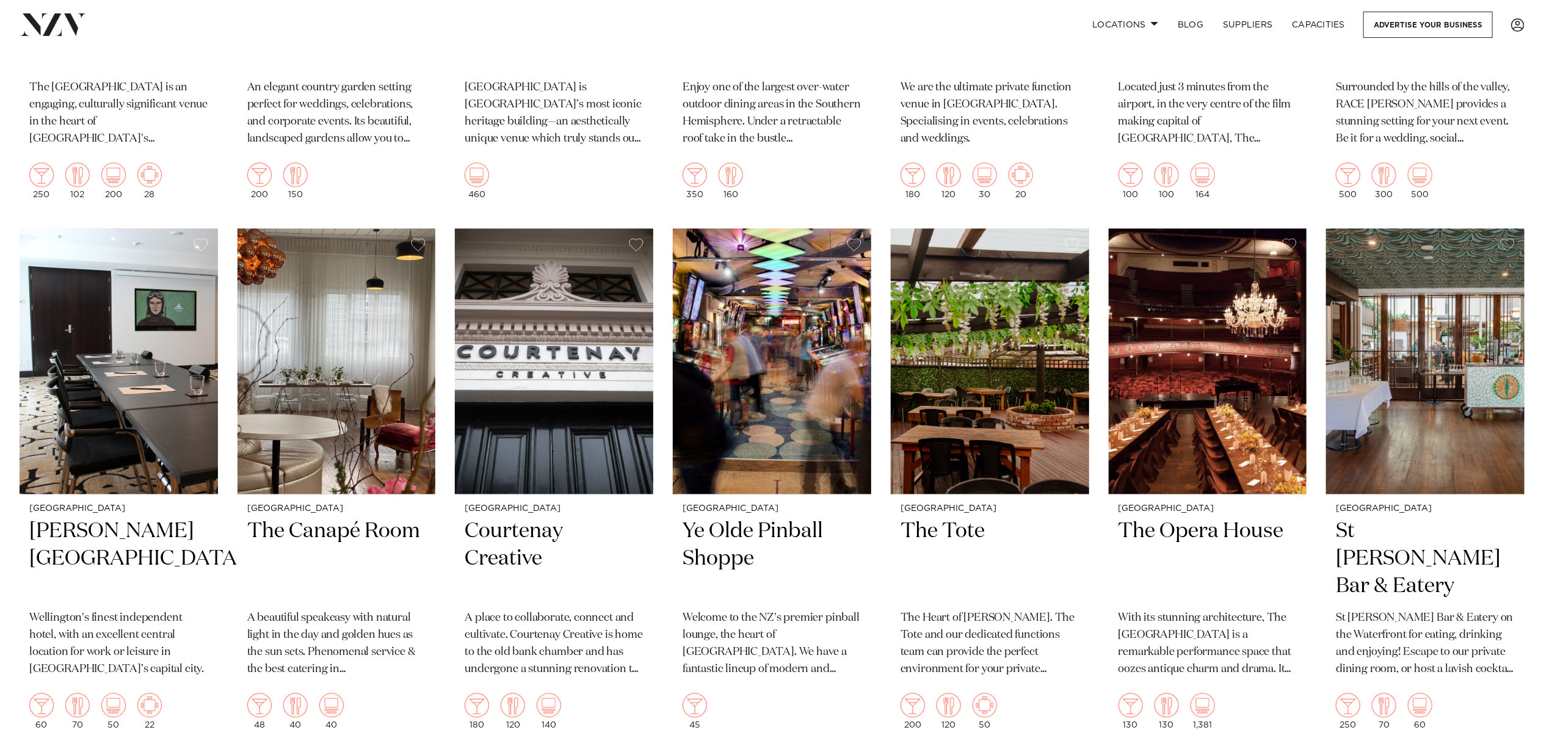
scroll to position [2390, 0]
